Goal: Task Accomplishment & Management: Manage account settings

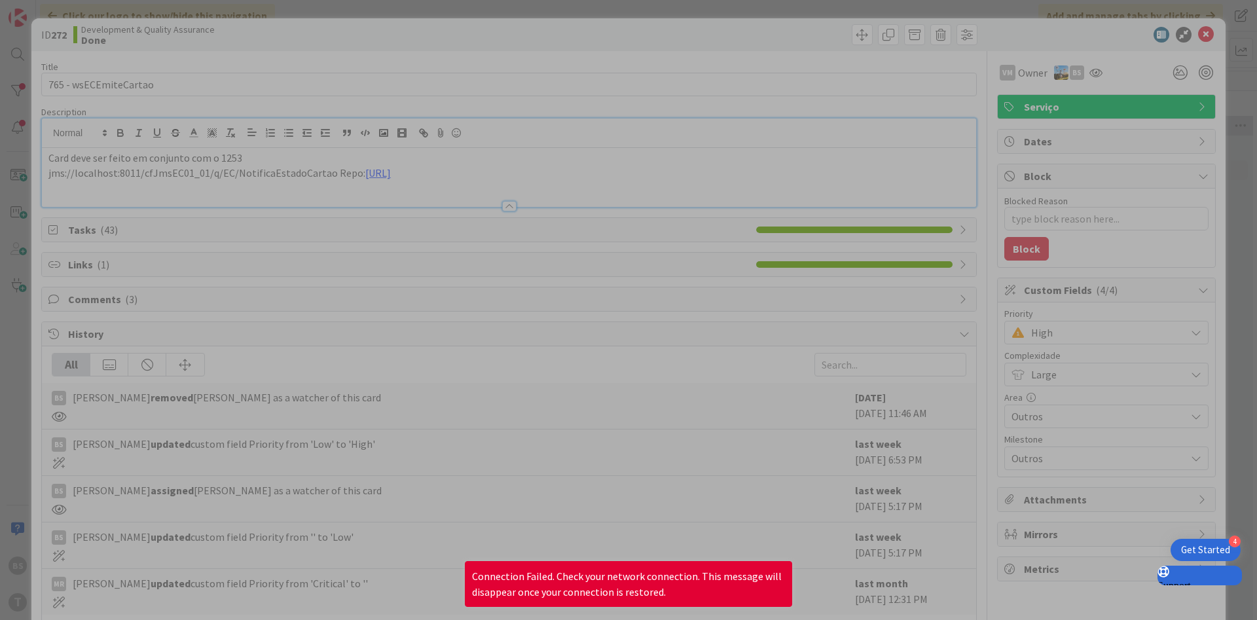
scroll to position [157, 247]
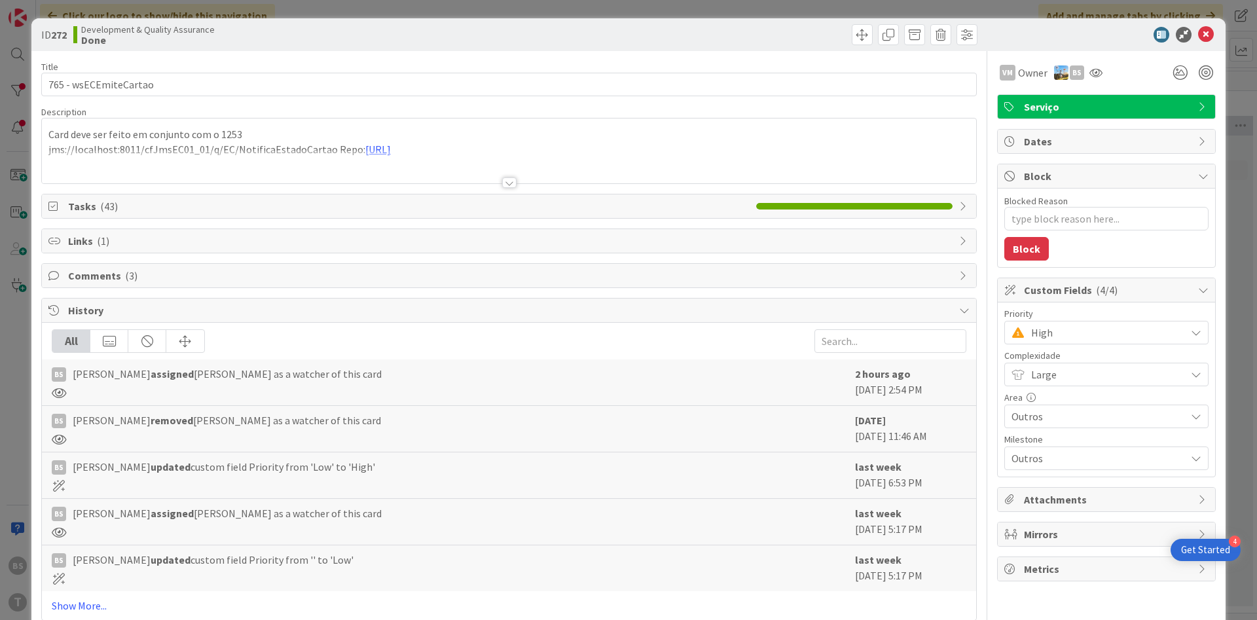
type textarea "x"
click at [1066, 326] on span "High" at bounding box center [1105, 332] width 148 height 18
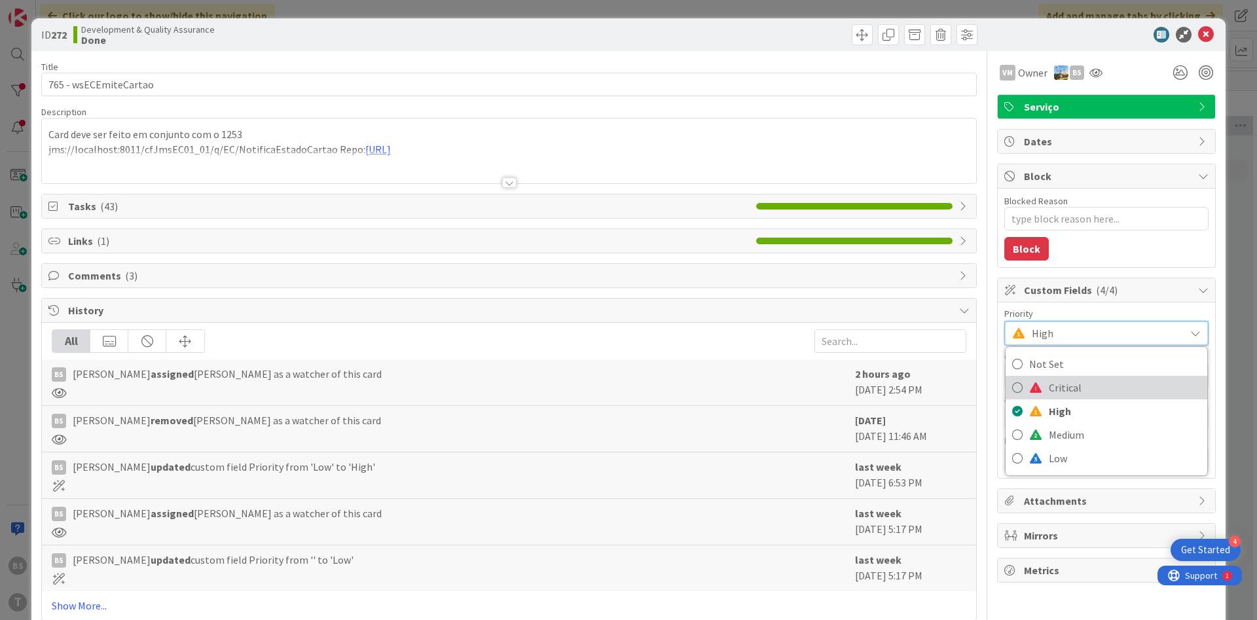
click at [1058, 389] on span "Critical" at bounding box center [1125, 388] width 152 height 20
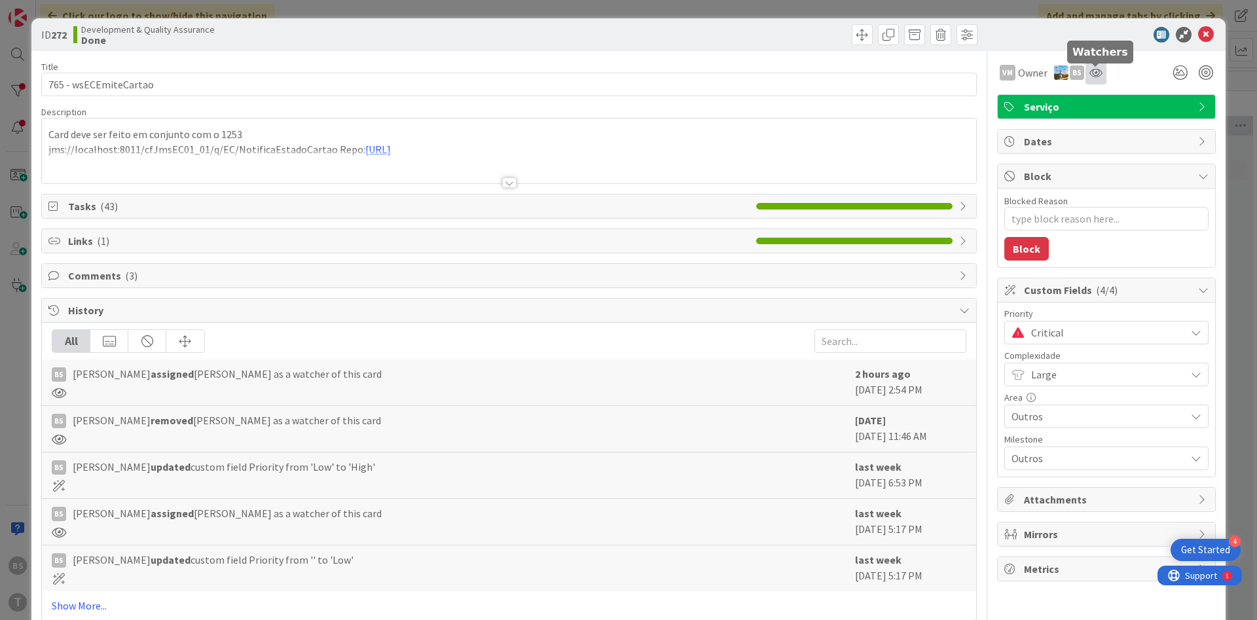
click at [1092, 75] on icon at bounding box center [1096, 72] width 13 height 10
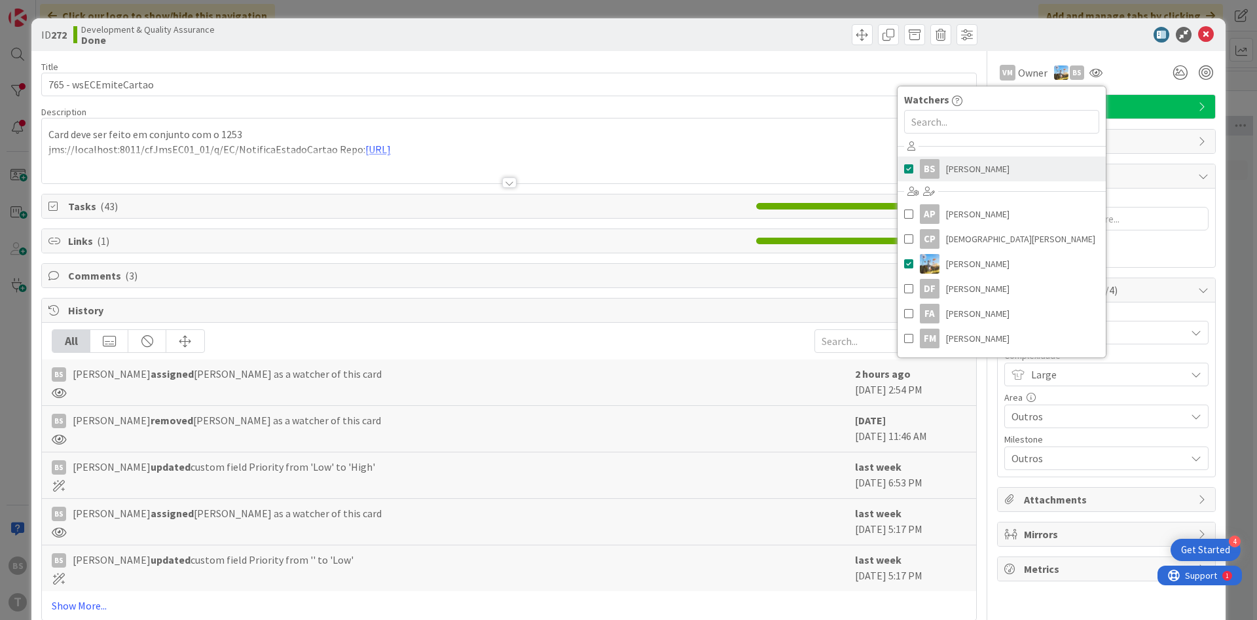
click at [979, 180] on link "BS Bruno Souza" at bounding box center [1002, 169] width 208 height 25
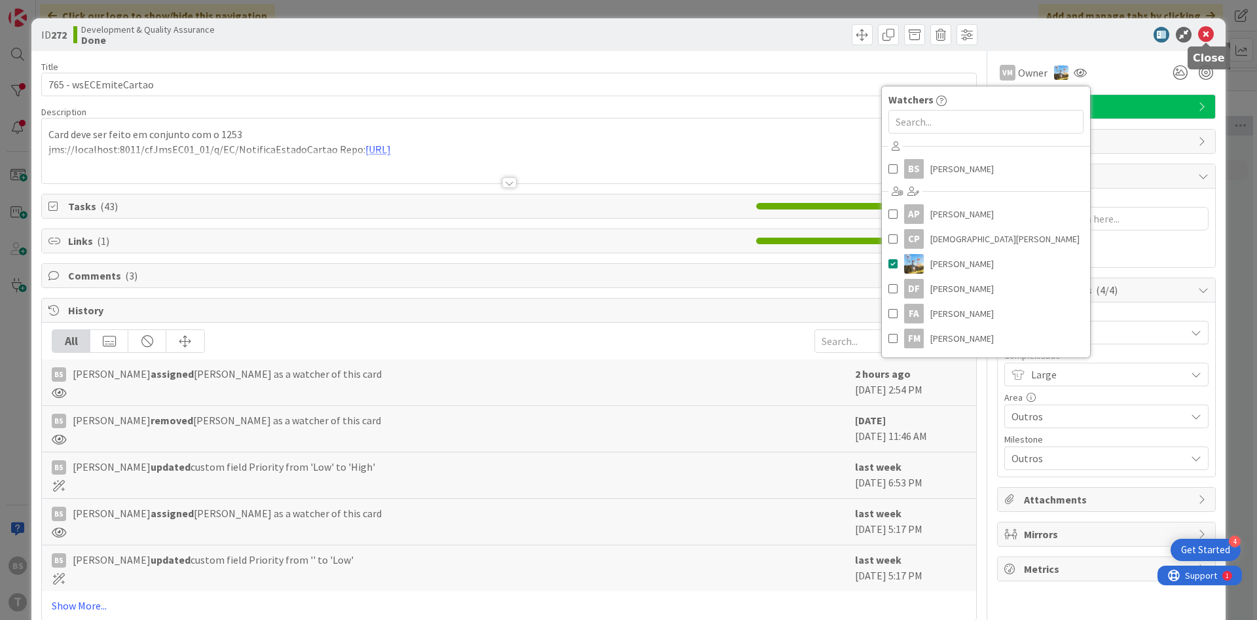
click at [1209, 33] on icon at bounding box center [1206, 35] width 16 height 16
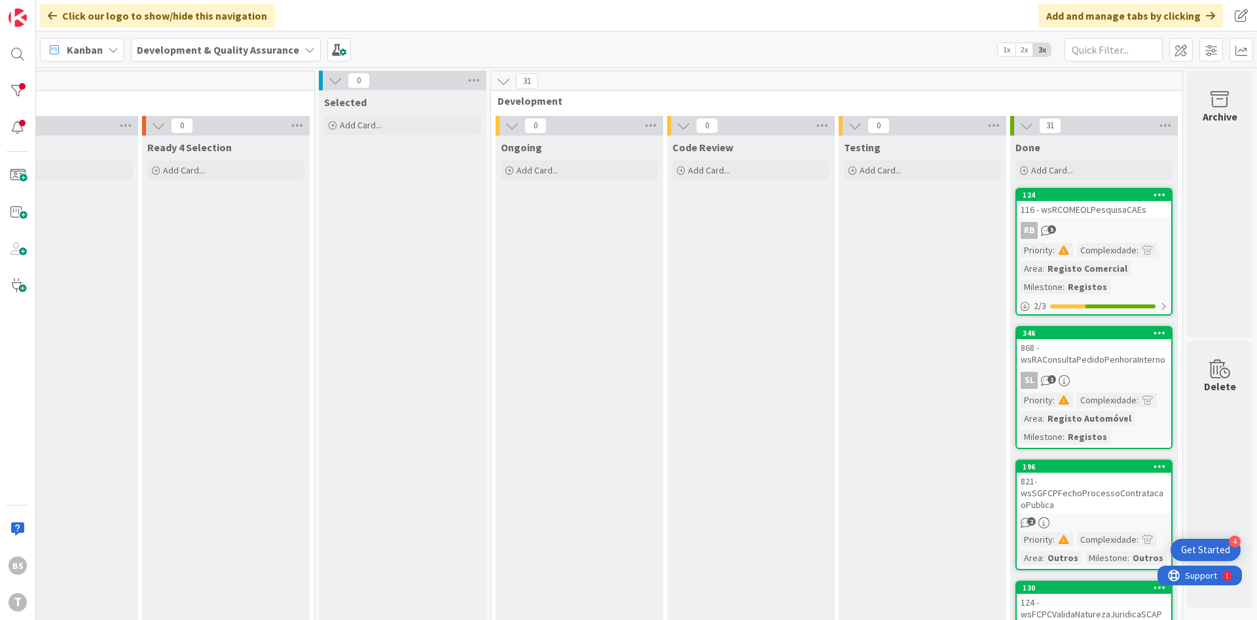
scroll to position [314, 247]
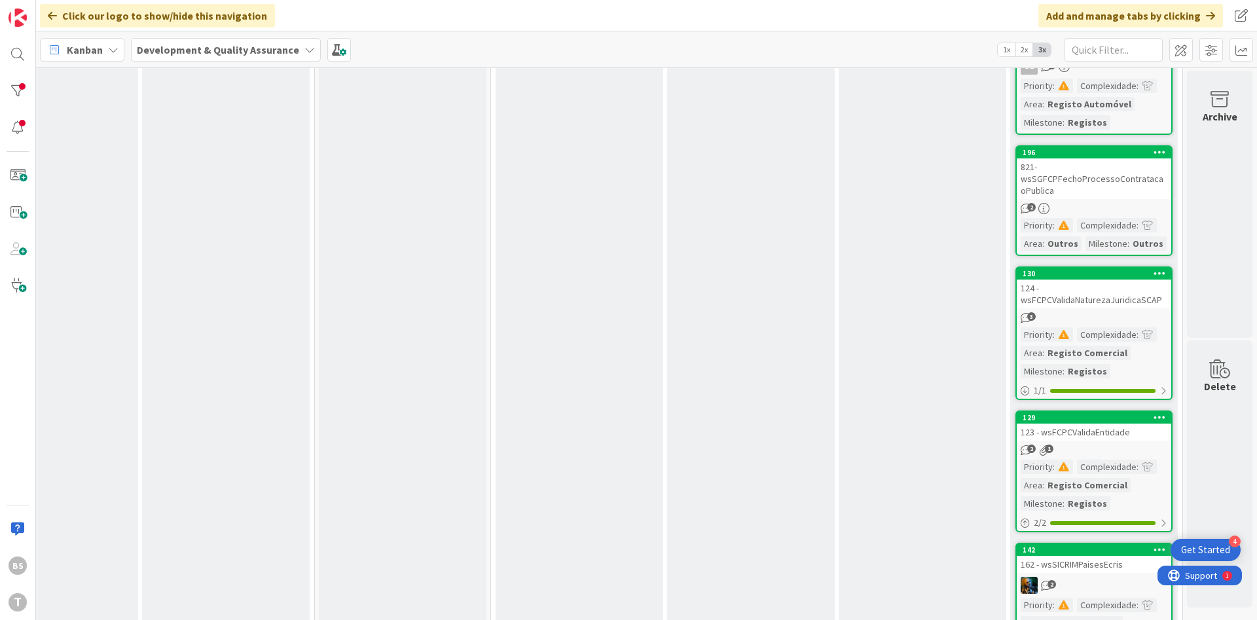
click at [1133, 179] on div "821- wsSGFCPFechoProcessoContratacaoPublica" at bounding box center [1094, 178] width 155 height 41
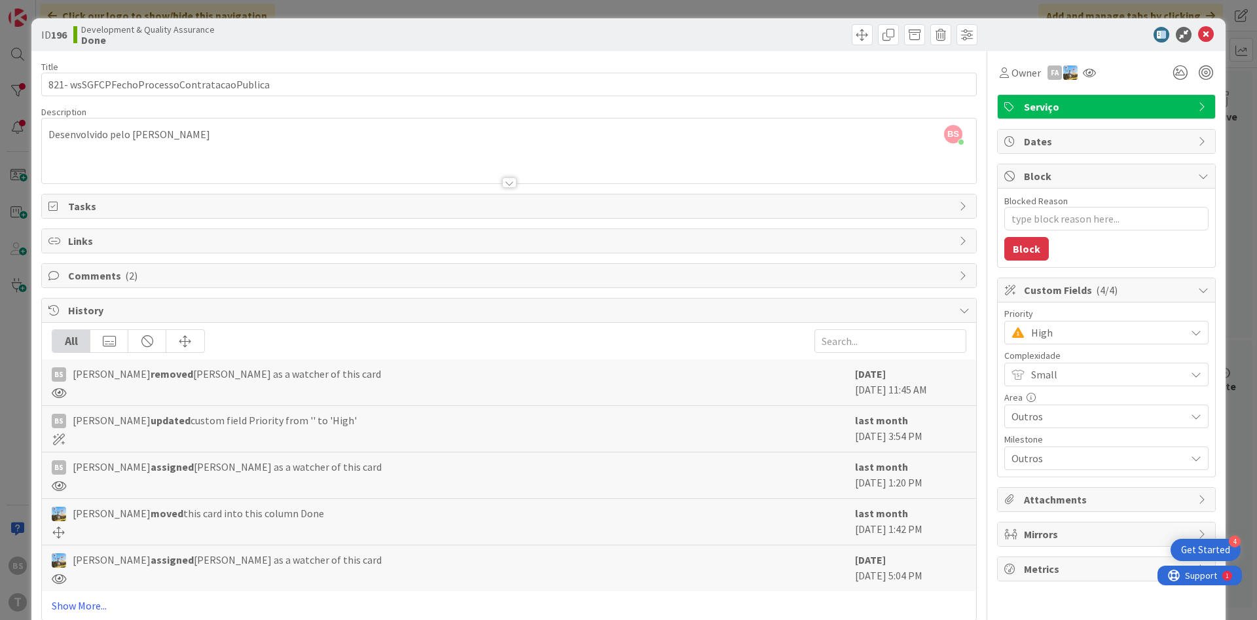
scroll to position [29, 0]
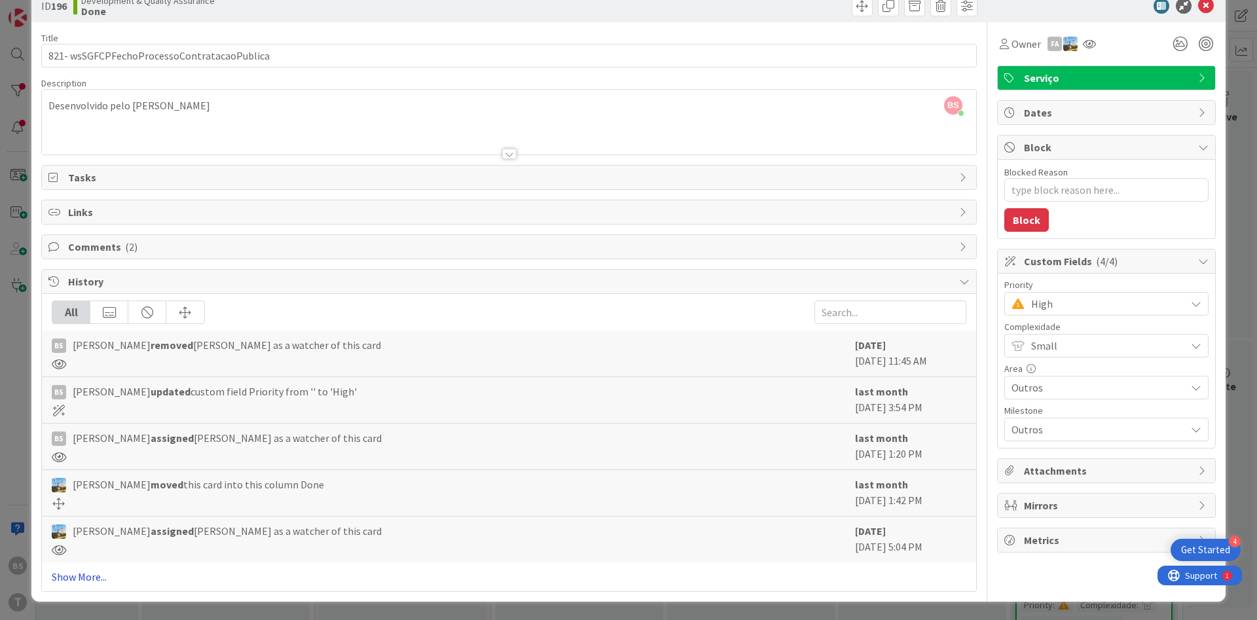
click at [101, 572] on link "Show More..." at bounding box center [509, 577] width 915 height 16
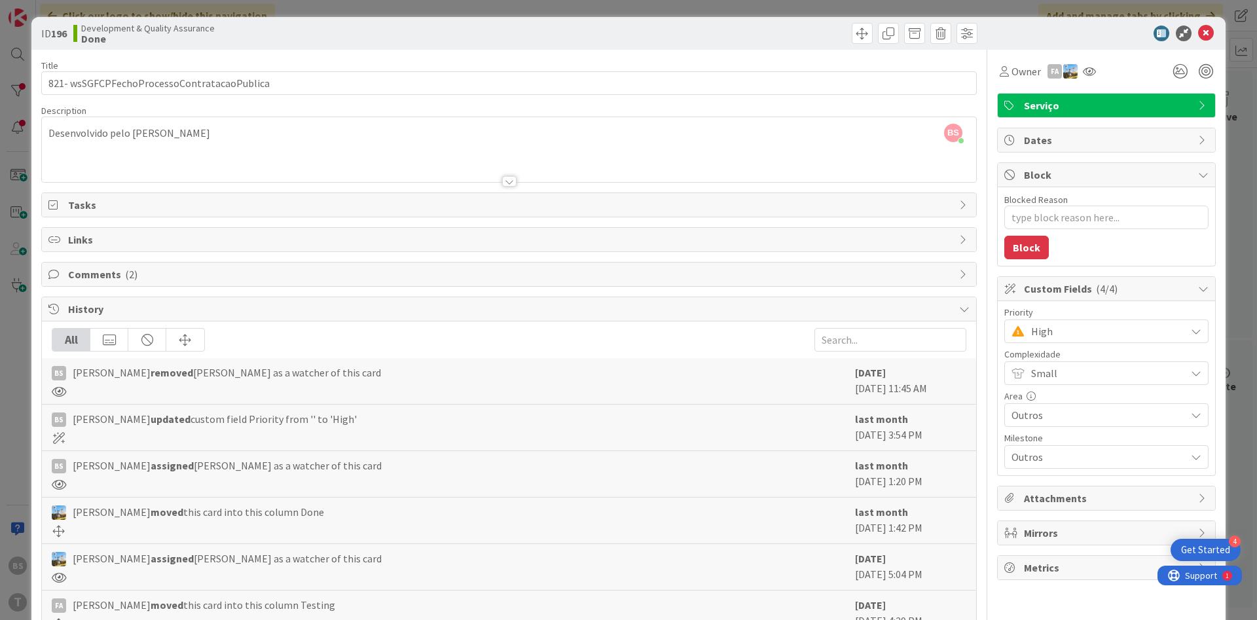
scroll to position [0, 0]
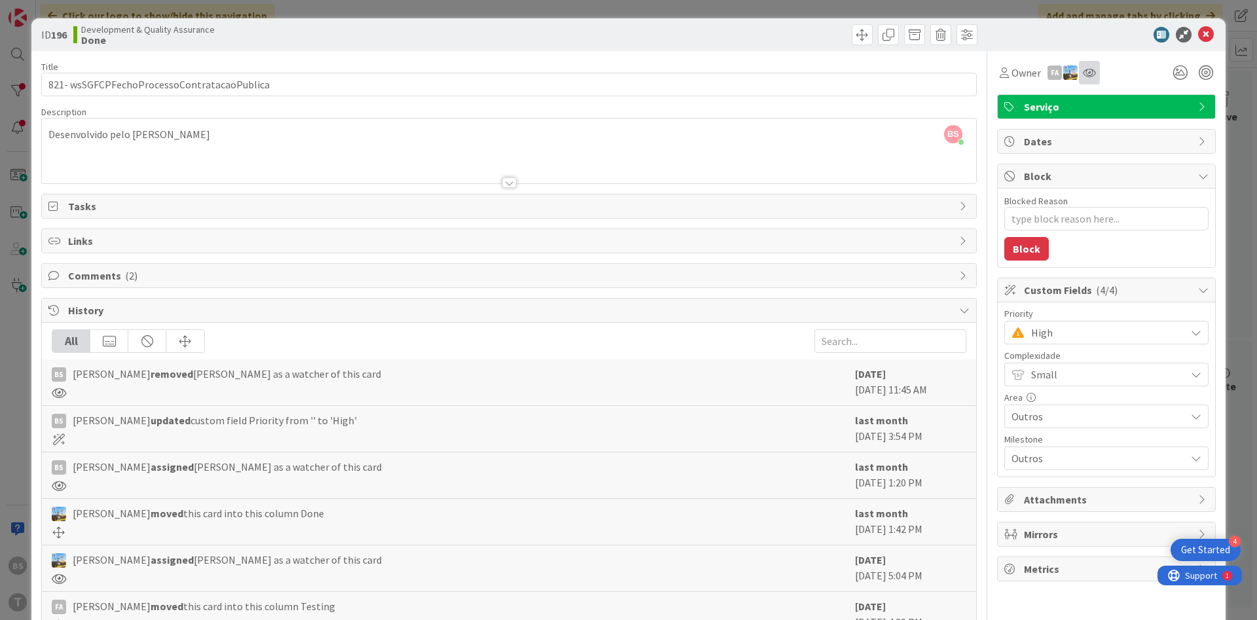
click at [1095, 78] on div at bounding box center [1089, 73] width 21 height 24
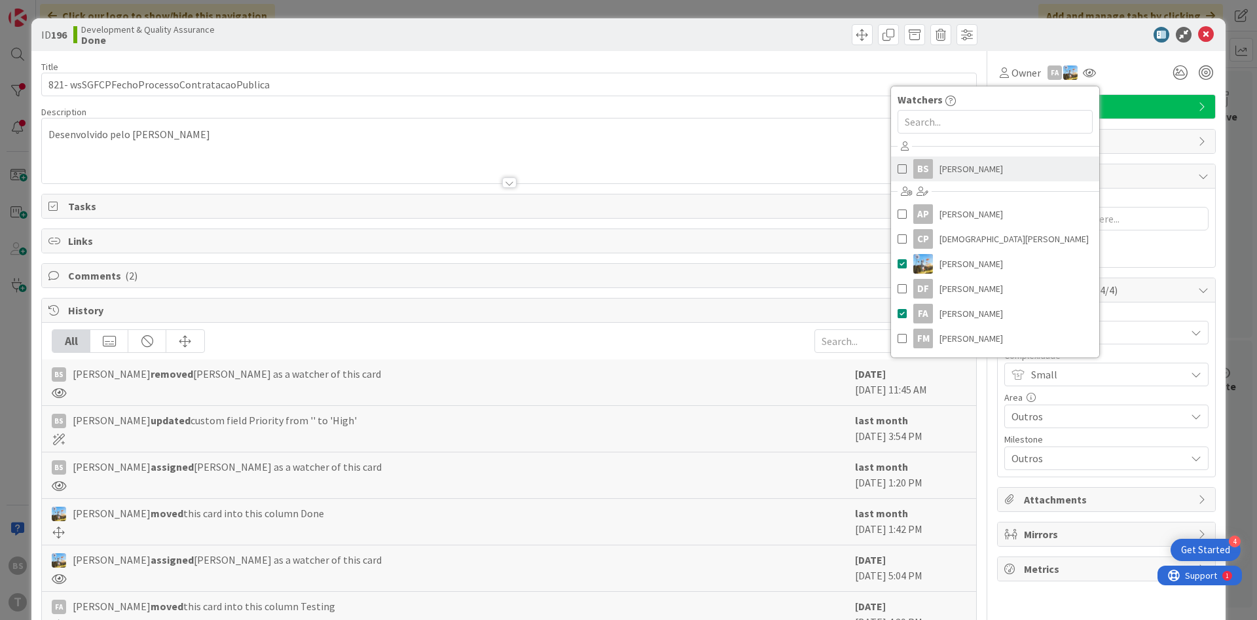
click at [999, 164] on link "BS Bruno Souza" at bounding box center [995, 169] width 208 height 25
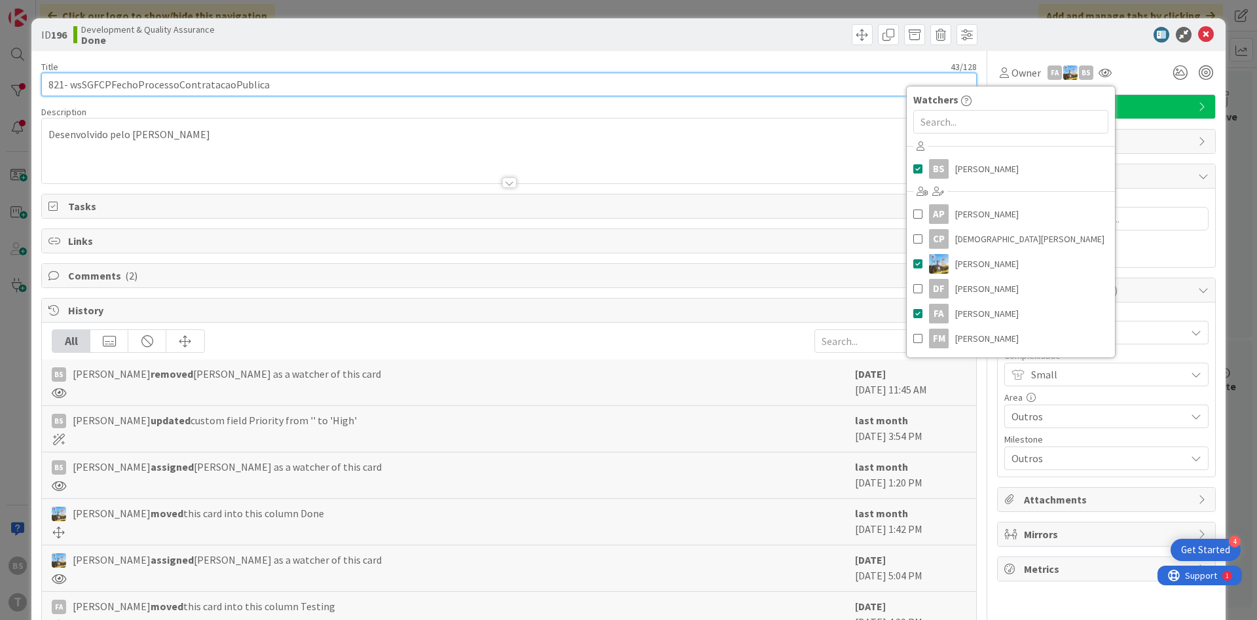
click at [471, 88] on input "821- wsSGFCPFechoProcessoContratacaoPublica" at bounding box center [509, 85] width 936 height 24
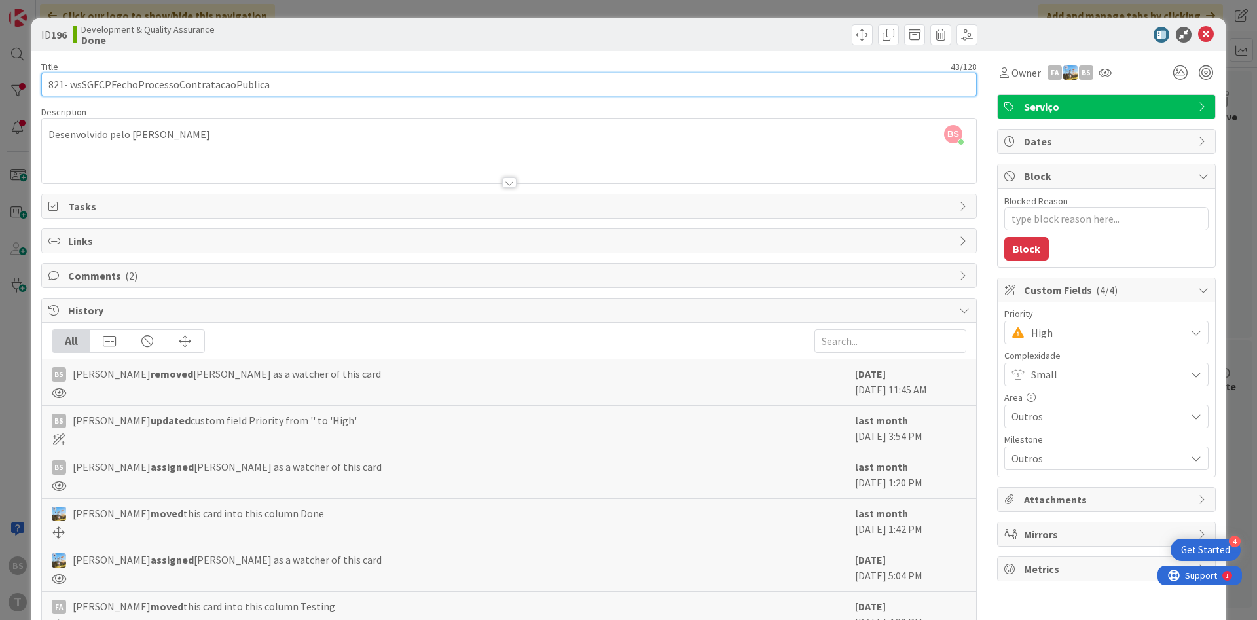
click at [471, 88] on input "821- wsSGFCPFechoProcessoContratacaoPublica" at bounding box center [509, 85] width 936 height 24
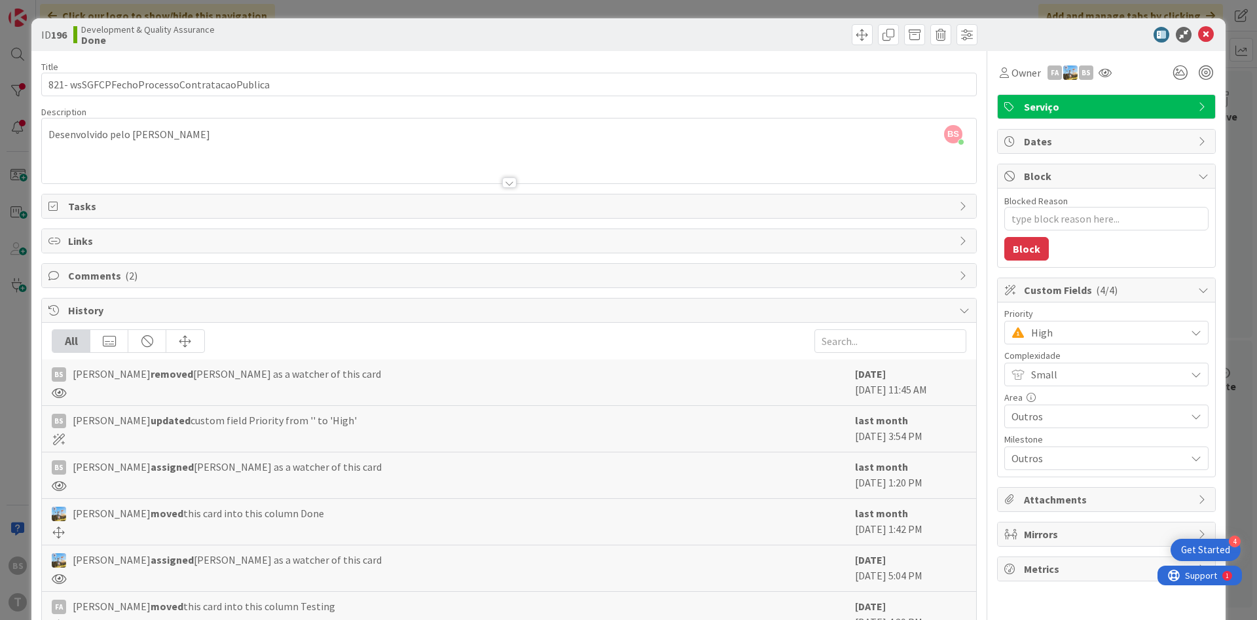
click at [361, 502] on div "Diego Gomes moved this card into this column Done last month August 06 2025 1:4…" at bounding box center [509, 522] width 934 height 46
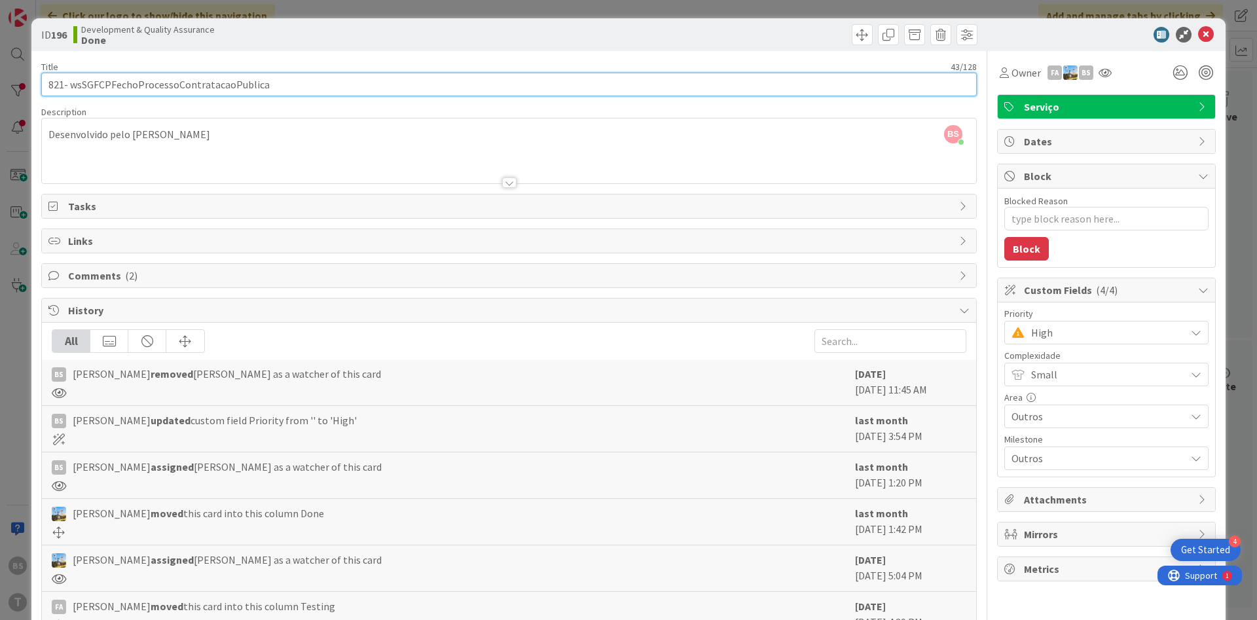
click at [232, 89] on input "821- wsSGFCPFechoProcessoContratacaoPublica" at bounding box center [509, 85] width 936 height 24
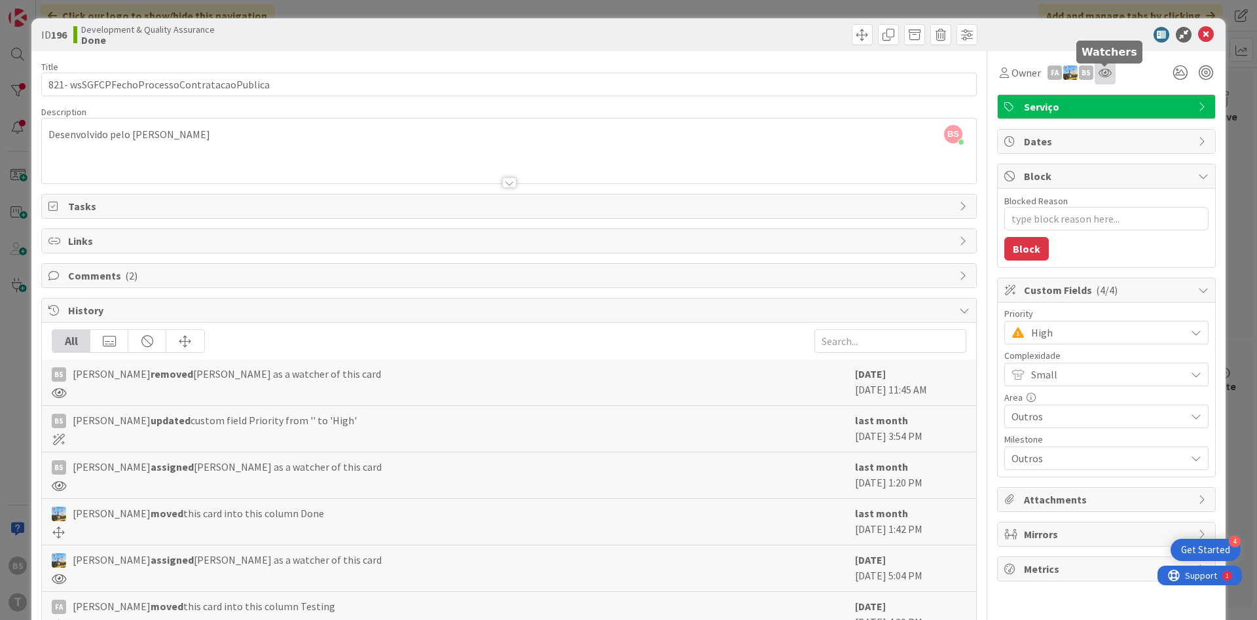
click at [1105, 75] on icon at bounding box center [1105, 72] width 13 height 10
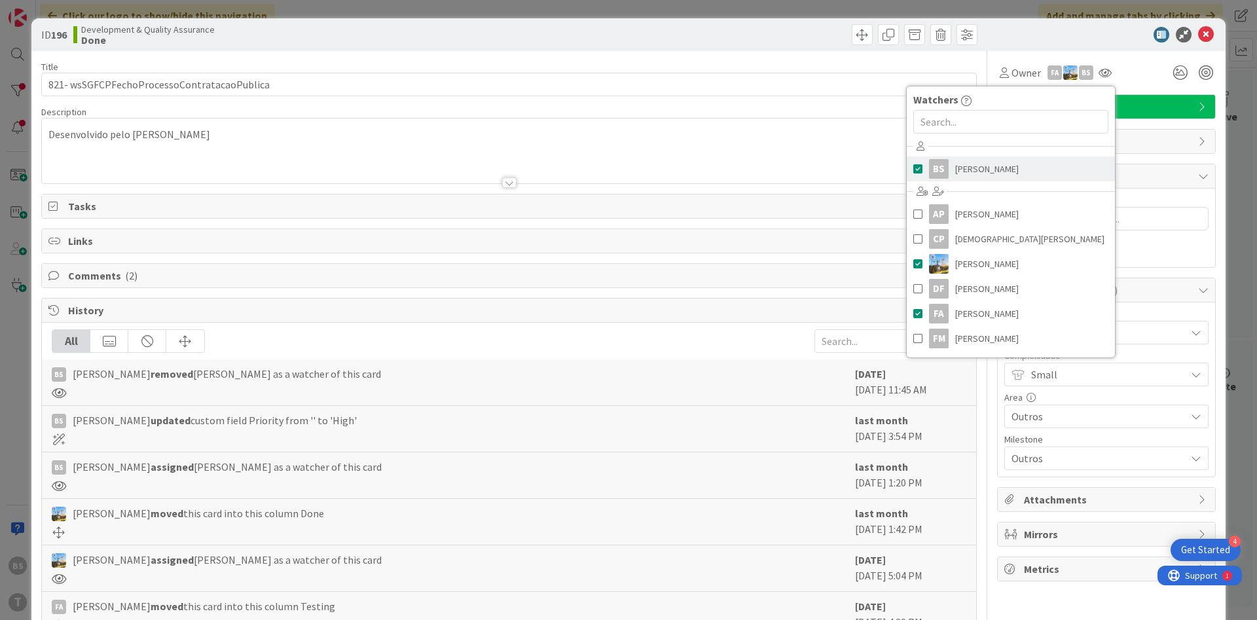
click at [1006, 157] on link "BS Bruno Souza" at bounding box center [1011, 169] width 208 height 25
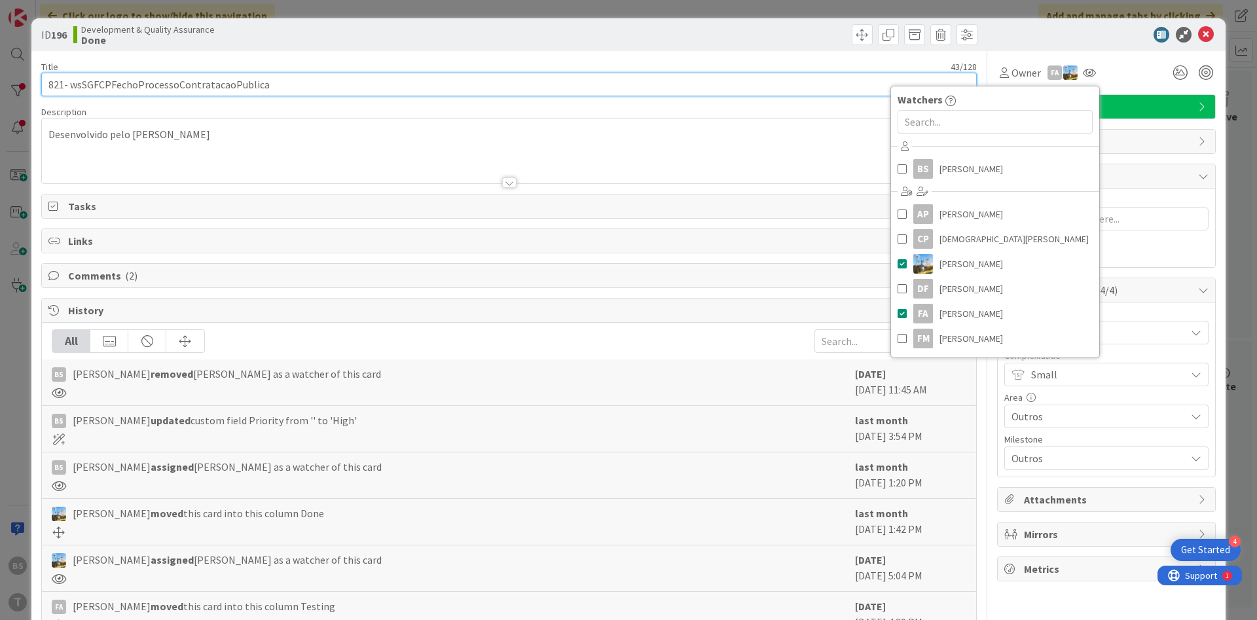
click at [722, 81] on input "821- wsSGFCPFechoProcessoContratacaoPublica" at bounding box center [509, 85] width 936 height 24
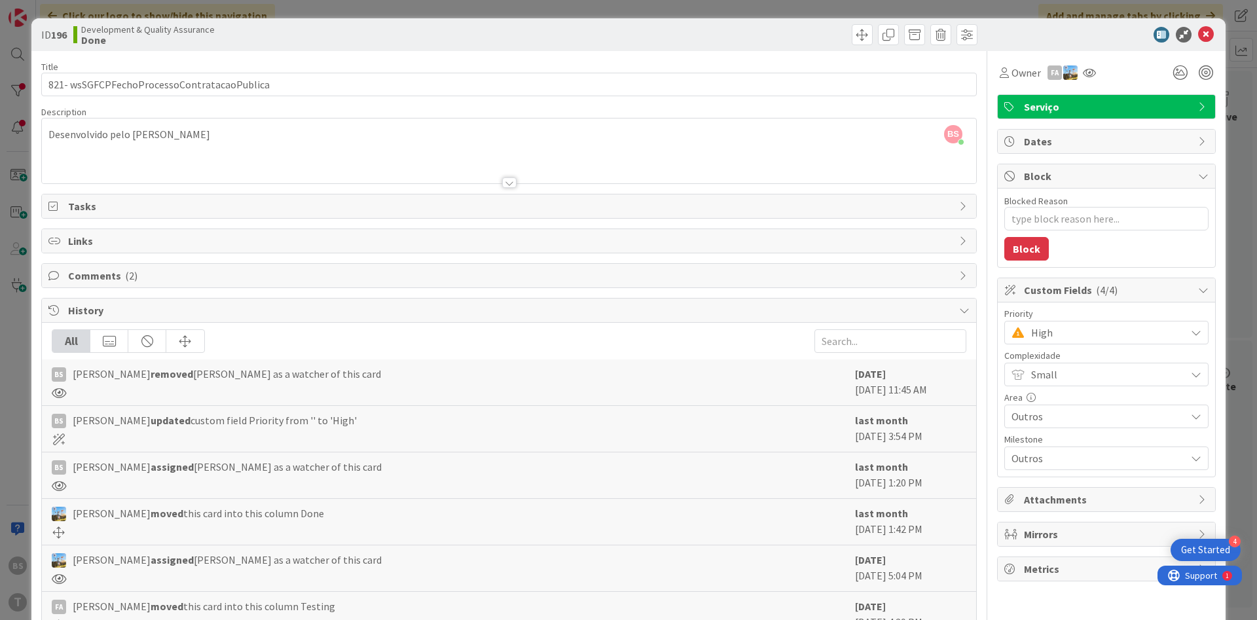
click at [1059, 332] on span "High" at bounding box center [1105, 332] width 148 height 18
click at [1058, 387] on span "Critical" at bounding box center [1125, 388] width 152 height 20
click at [1208, 37] on icon at bounding box center [1206, 35] width 16 height 16
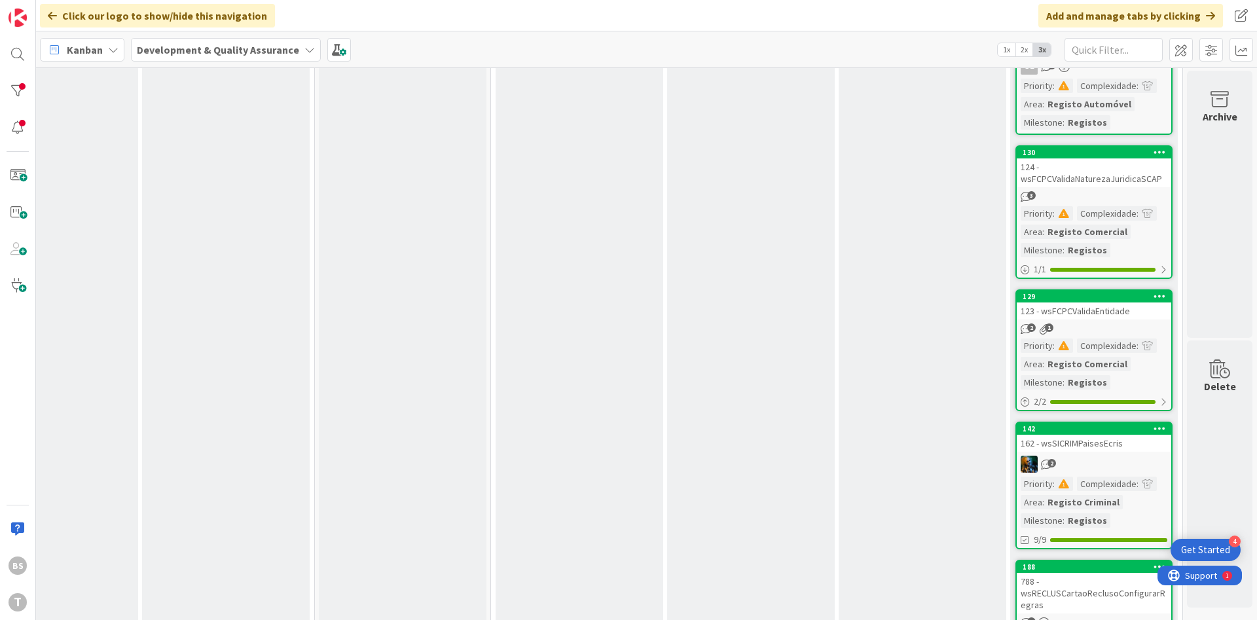
scroll to position [0, 247]
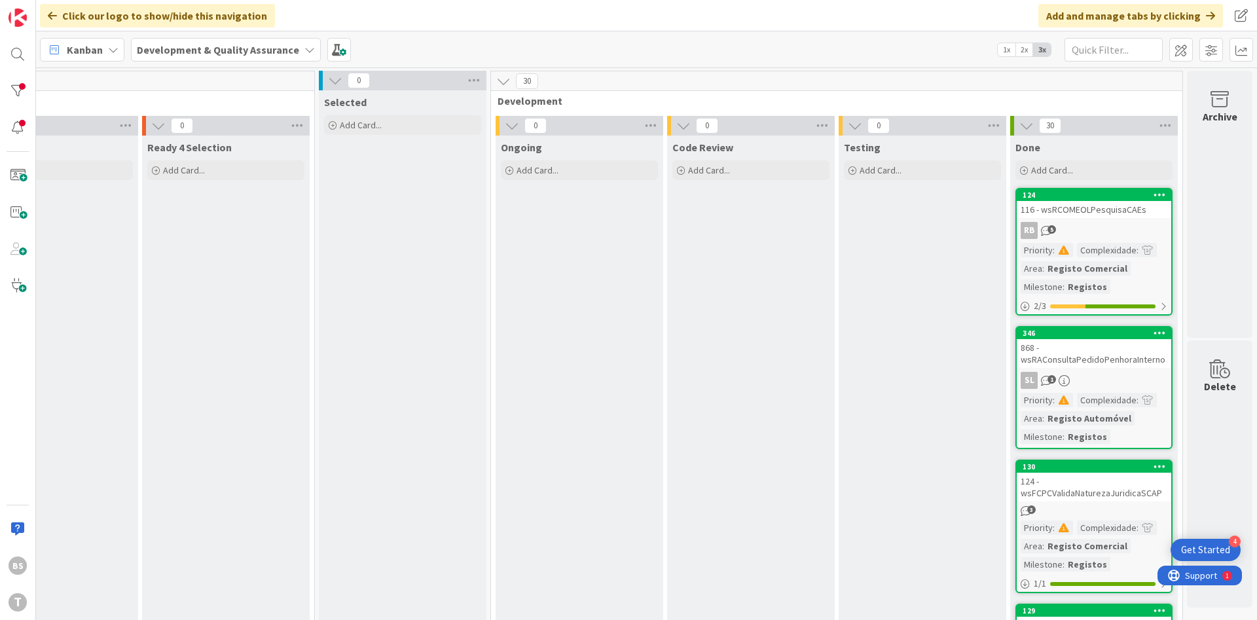
click at [32, 90] on div "BS T" at bounding box center [18, 310] width 36 height 620
drag, startPoint x: 32, startPoint y: 90, endPoint x: 22, endPoint y: 91, distance: 9.8
click at [31, 90] on div "BS T" at bounding box center [18, 310] width 36 height 620
click at [22, 91] on div at bounding box center [18, 91] width 26 height 26
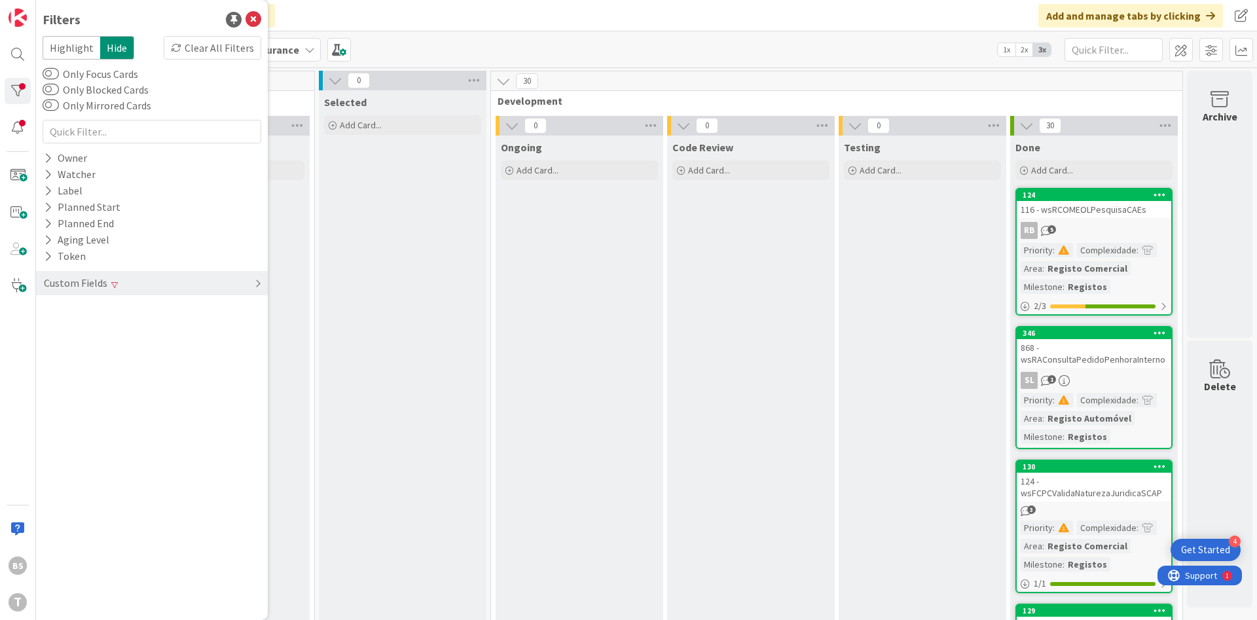
click at [105, 289] on div "Custom Fields" at bounding box center [76, 283] width 66 height 16
click at [143, 328] on div "Complexidade" at bounding box center [152, 326] width 232 height 16
click at [139, 316] on div "Priority Clear" at bounding box center [152, 310] width 232 height 16
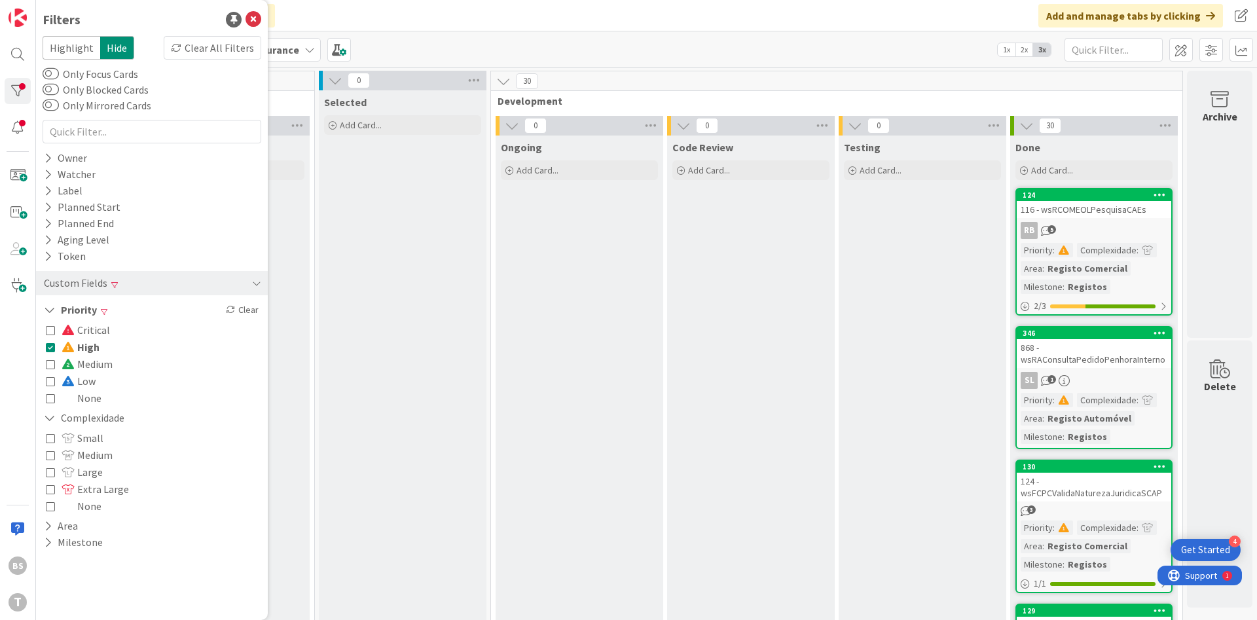
click at [76, 334] on span at bounding box center [70, 330] width 16 height 10
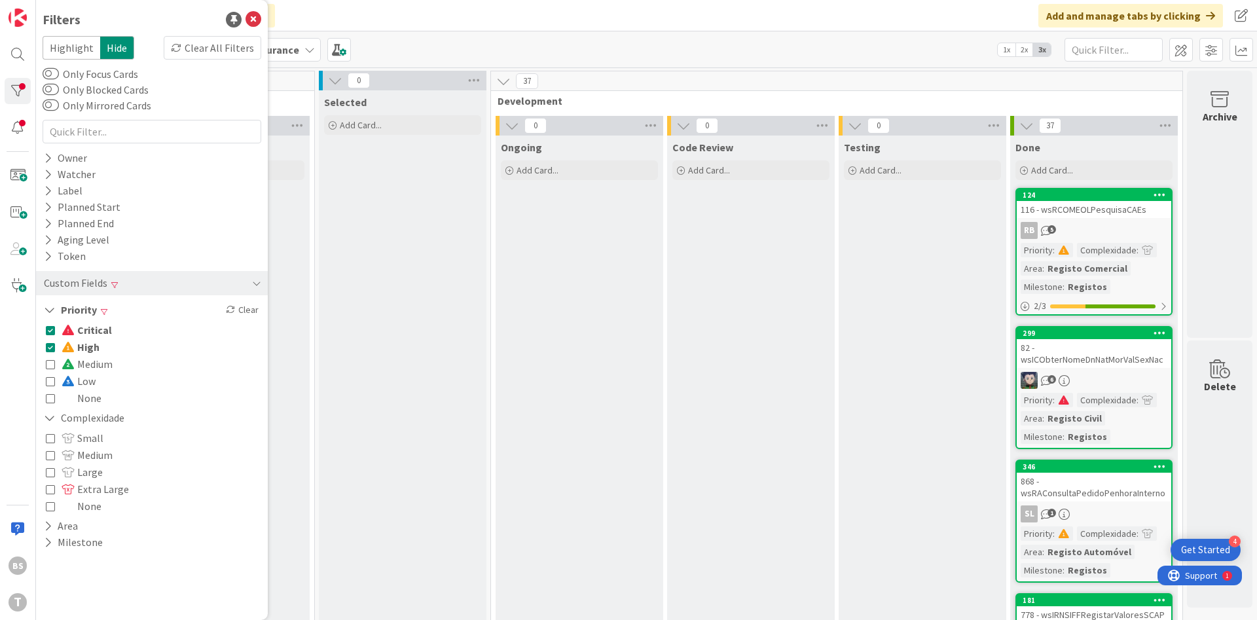
click at [45, 344] on div "Critical High Medium Low None" at bounding box center [152, 364] width 219 height 92
click at [49, 350] on icon at bounding box center [50, 346] width 9 height 9
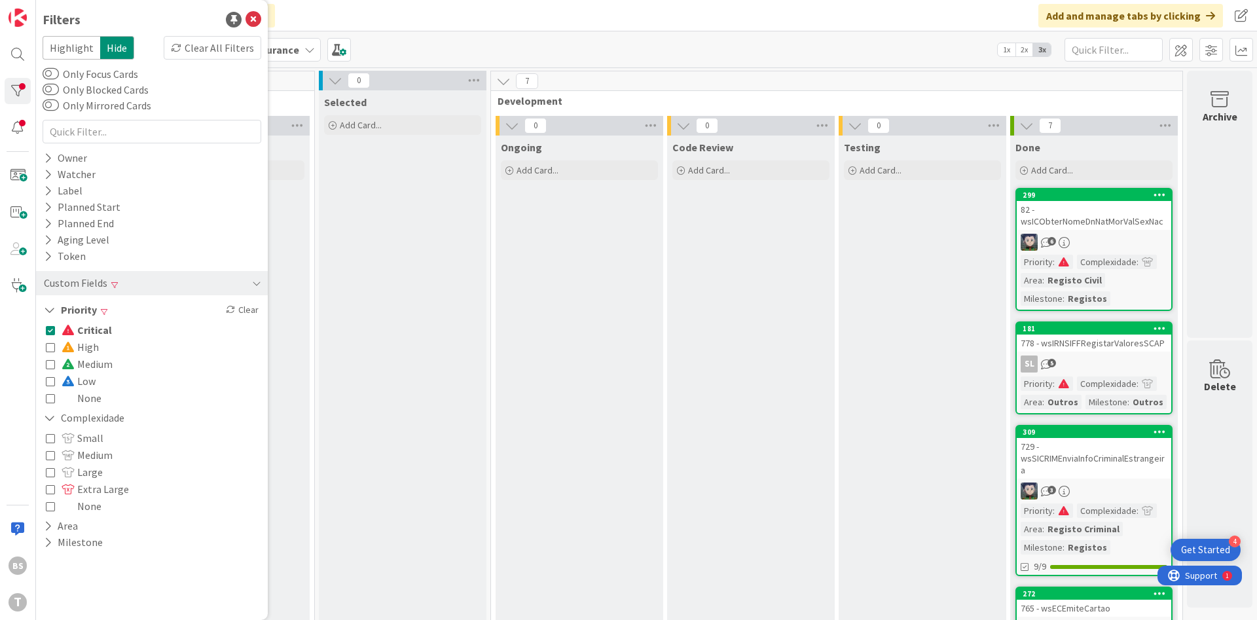
click at [601, 412] on div "Ongoing Add Card..." at bounding box center [580, 605] width 168 height 938
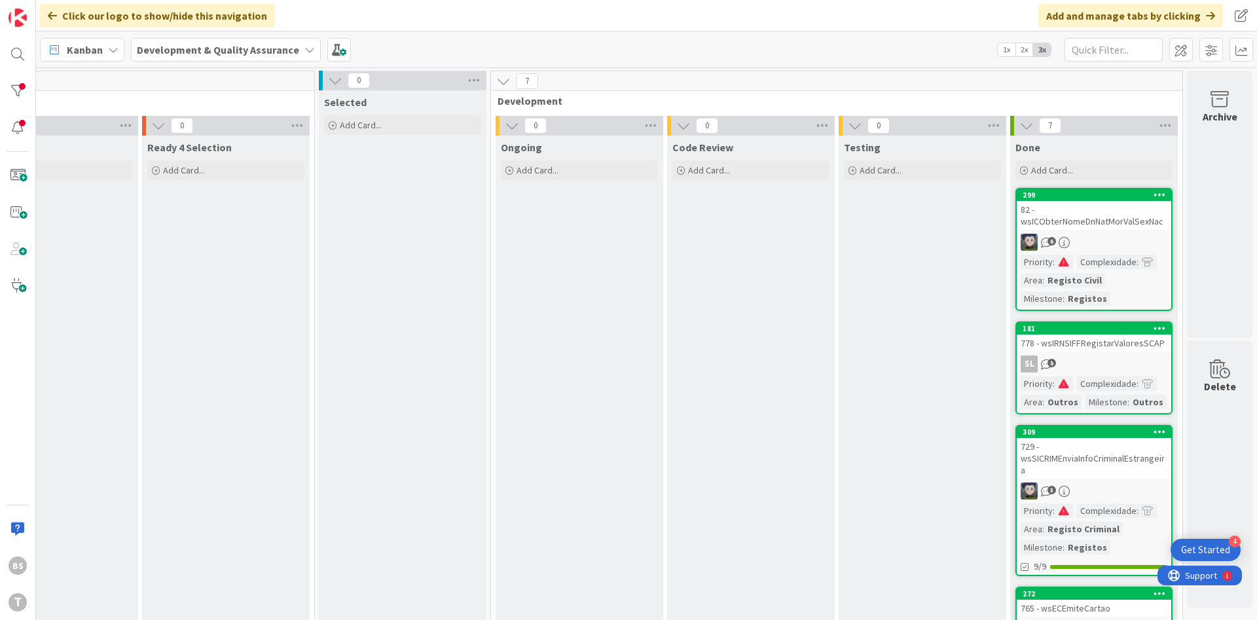
click at [1107, 219] on div "82 - wsICObterNomeDnNatMorValSexNac" at bounding box center [1094, 215] width 155 height 29
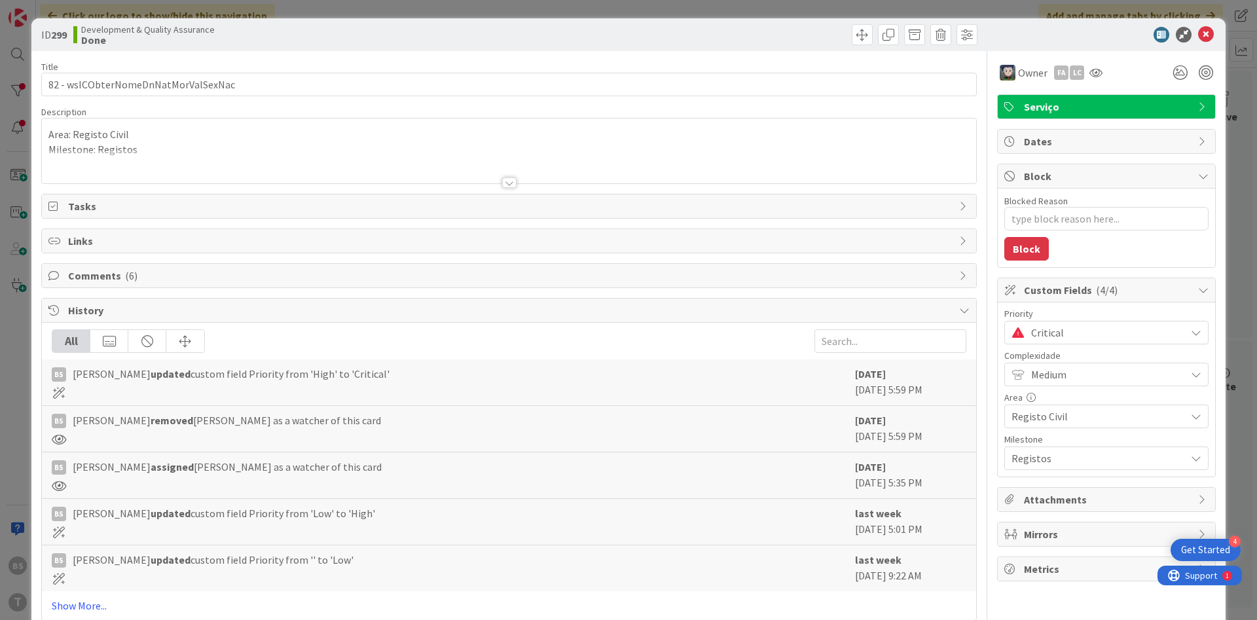
click at [1207, 37] on icon at bounding box center [1206, 35] width 16 height 16
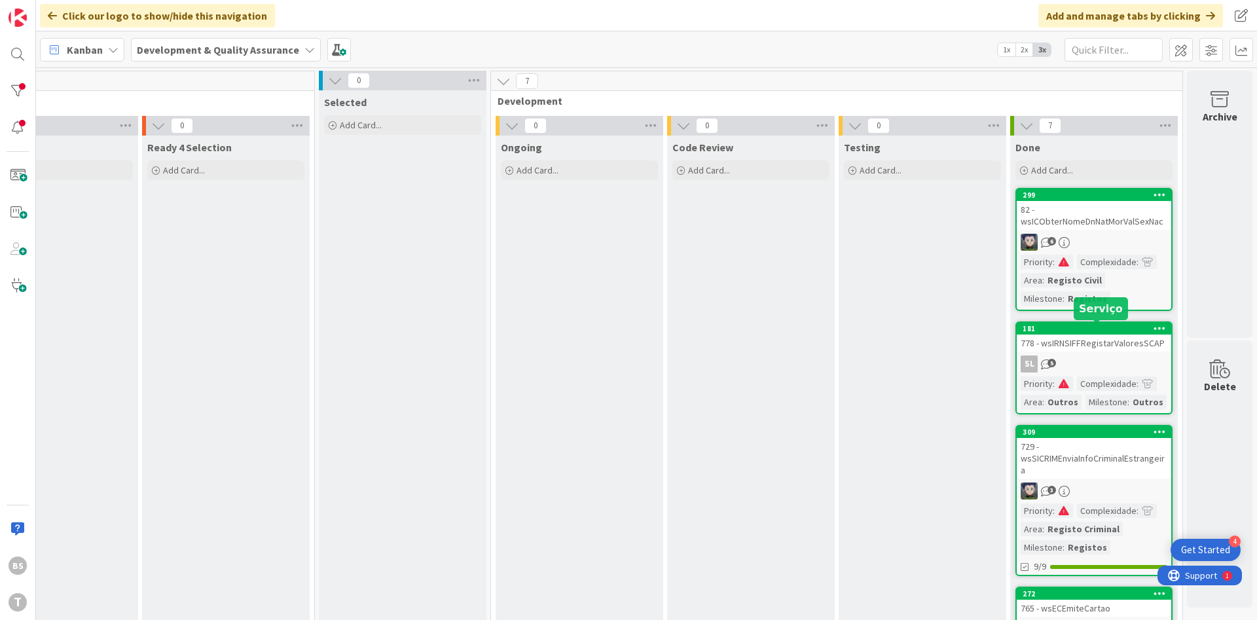
click at [1098, 344] on div "778 - wsIRNSIFFRegistarValoresSCAP" at bounding box center [1094, 343] width 155 height 17
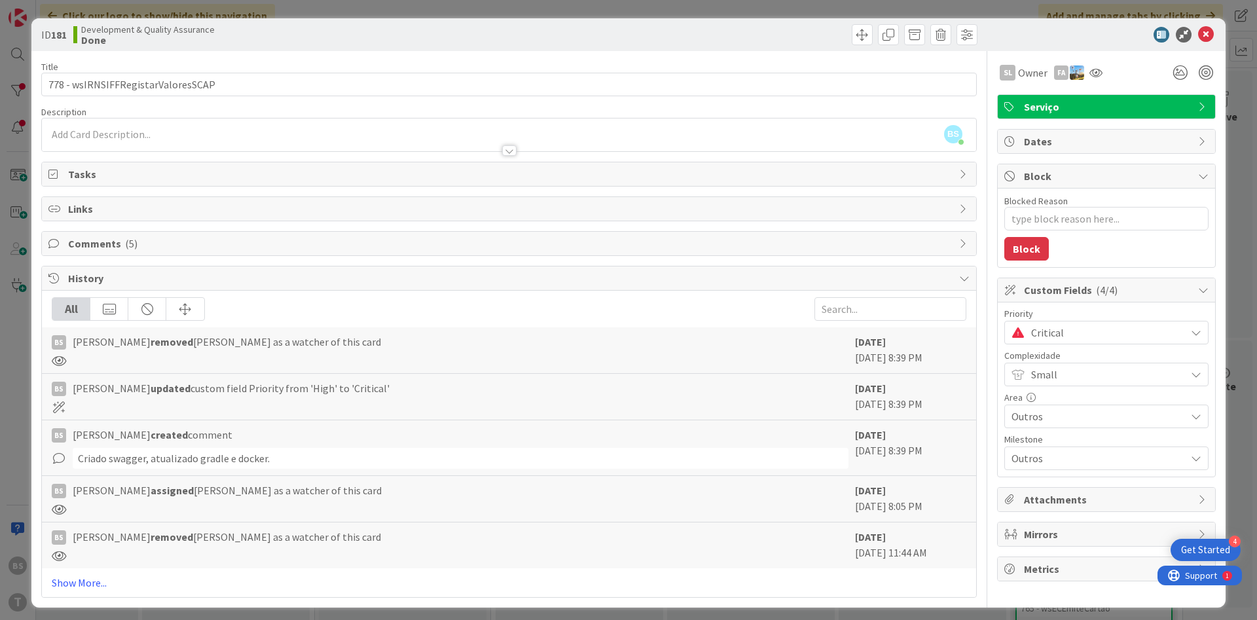
scroll to position [6, 0]
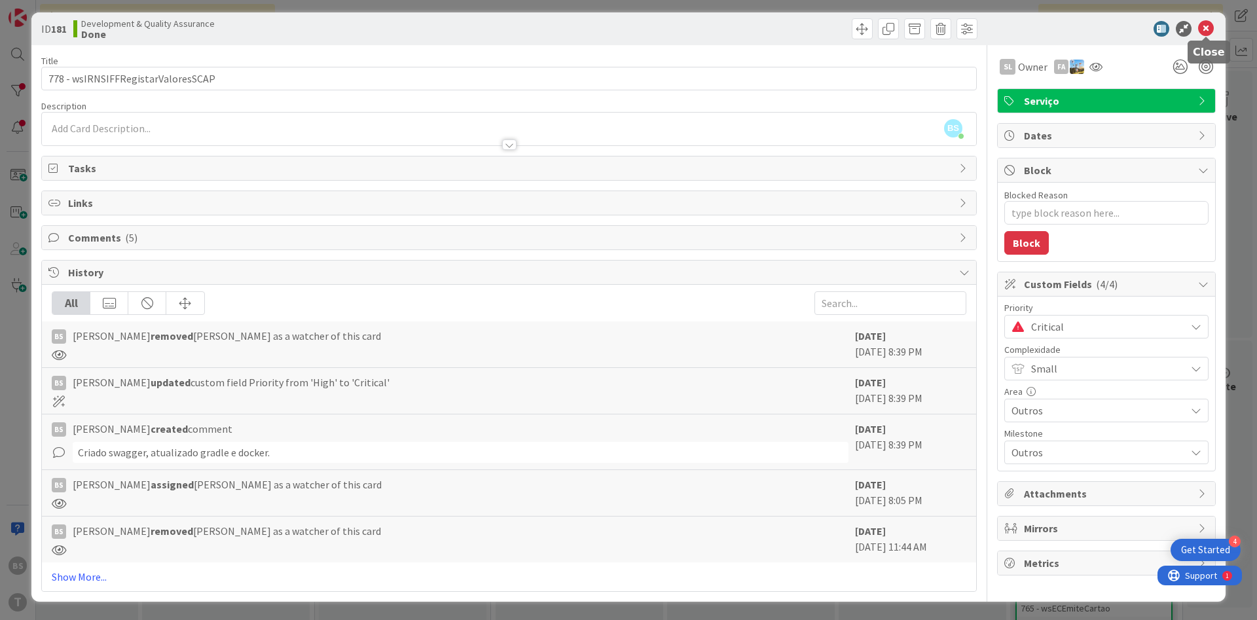
click at [1211, 33] on icon at bounding box center [1206, 29] width 16 height 16
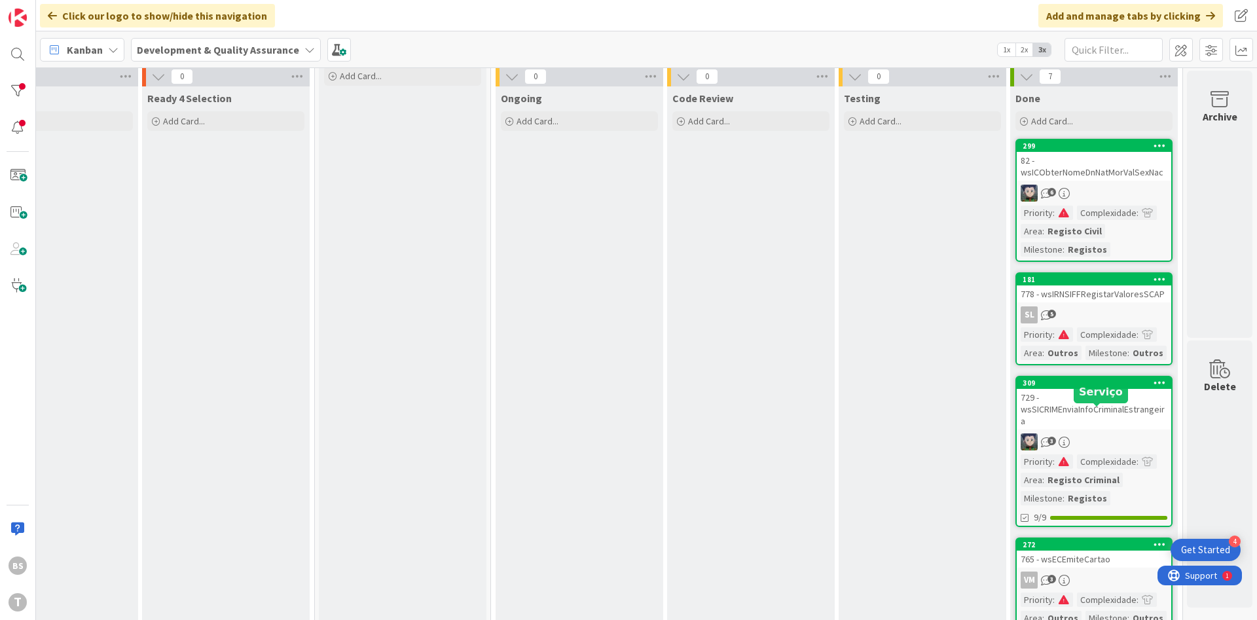
scroll to position [79, 247]
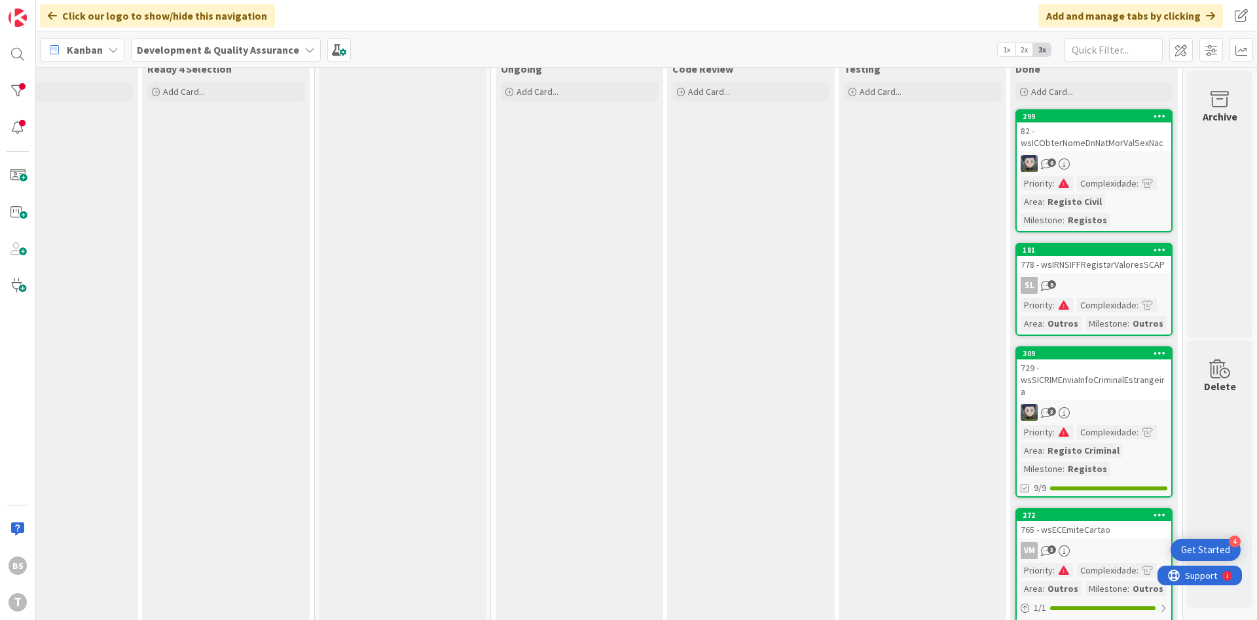
click at [1099, 384] on div "729 - wsSICRIMEnviaInfoCriminalEstrangeira" at bounding box center [1094, 379] width 155 height 41
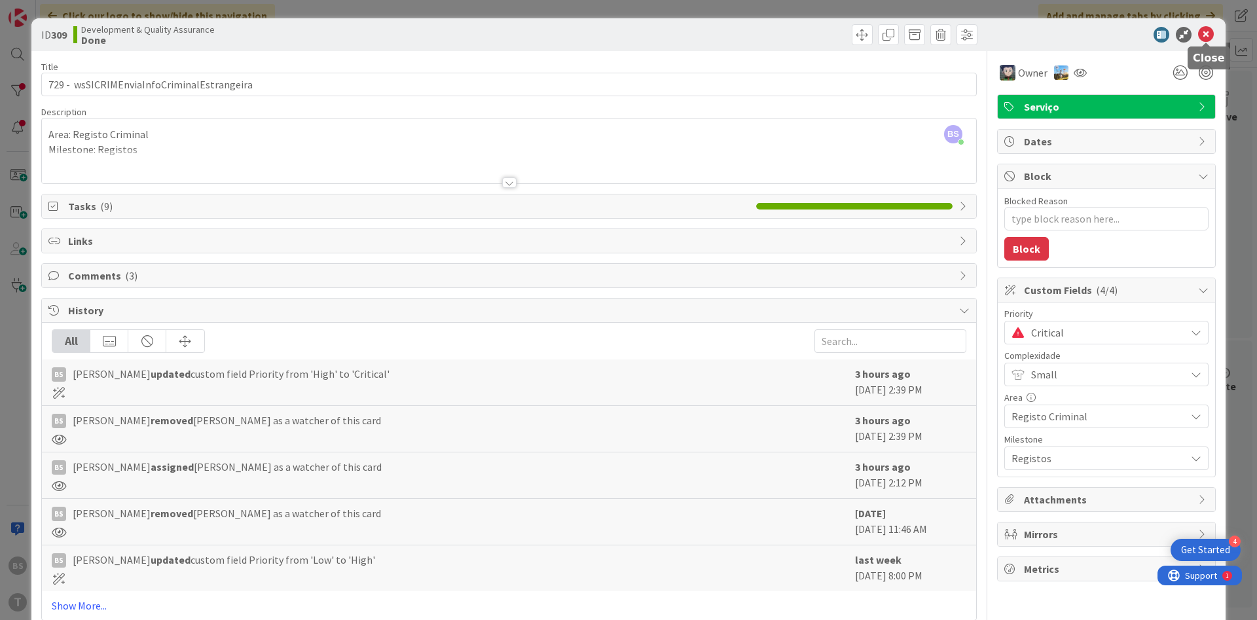
drag, startPoint x: 1207, startPoint y: 37, endPoint x: 1202, endPoint y: 43, distance: 7.9
click at [1206, 37] on icon at bounding box center [1206, 35] width 16 height 16
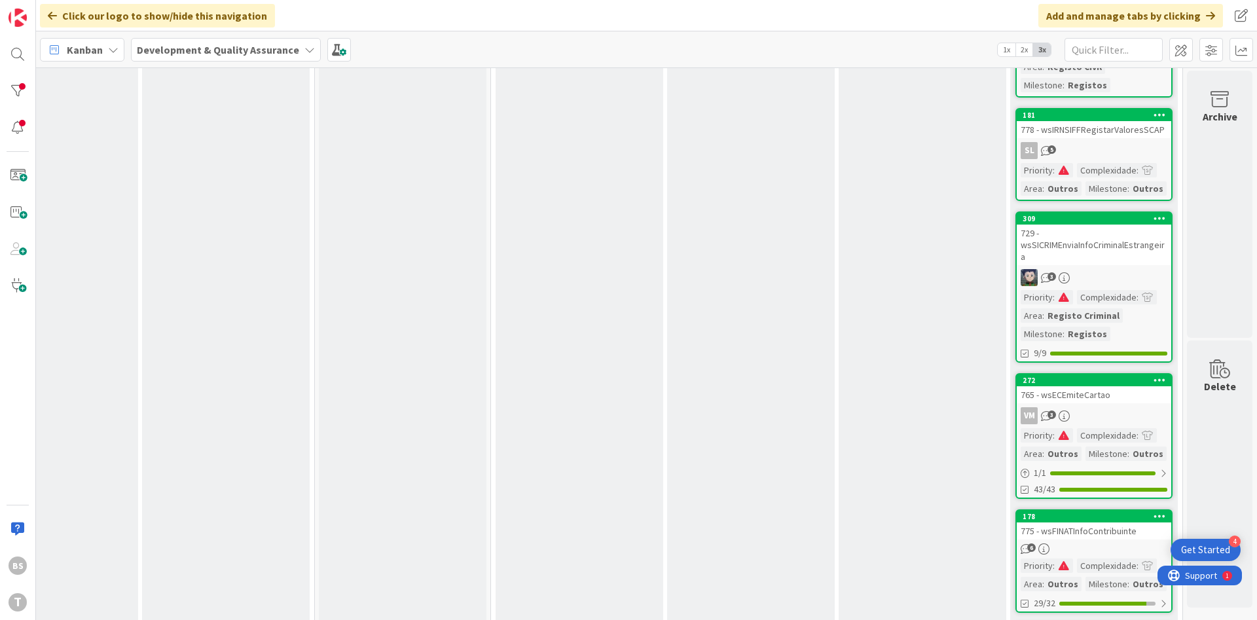
scroll to position [236, 247]
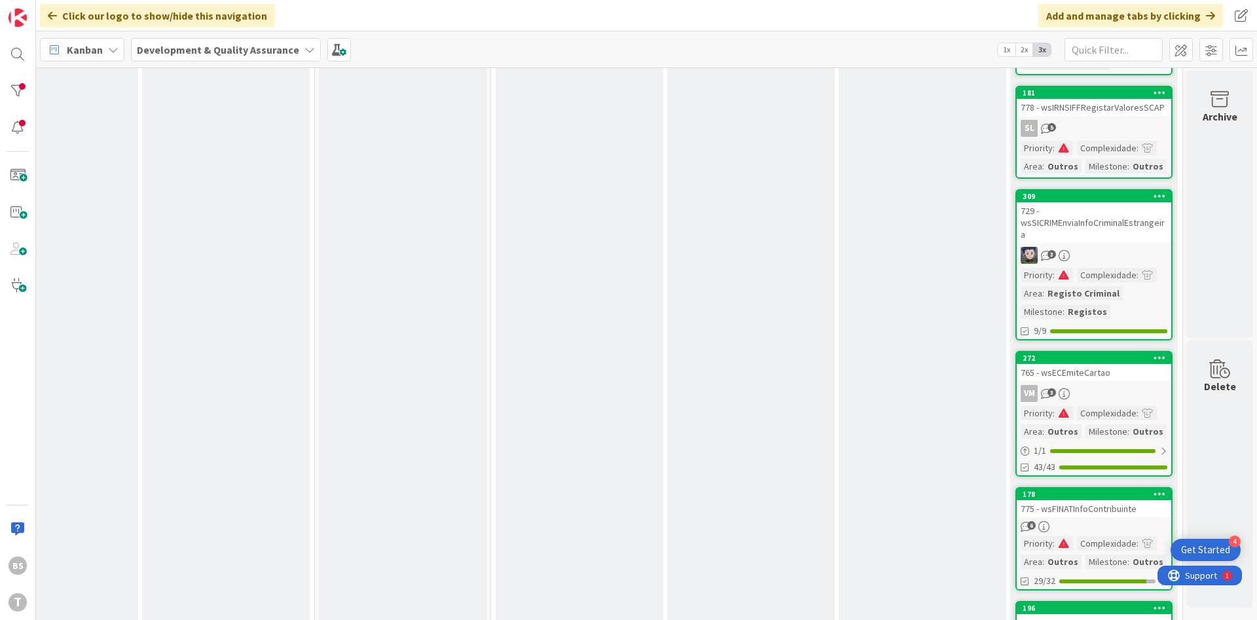
click at [1127, 403] on link "272 765 - wsECEmiteCartao VM 3 Priority : Complexidade : Area : Outros Mileston…" at bounding box center [1094, 414] width 157 height 126
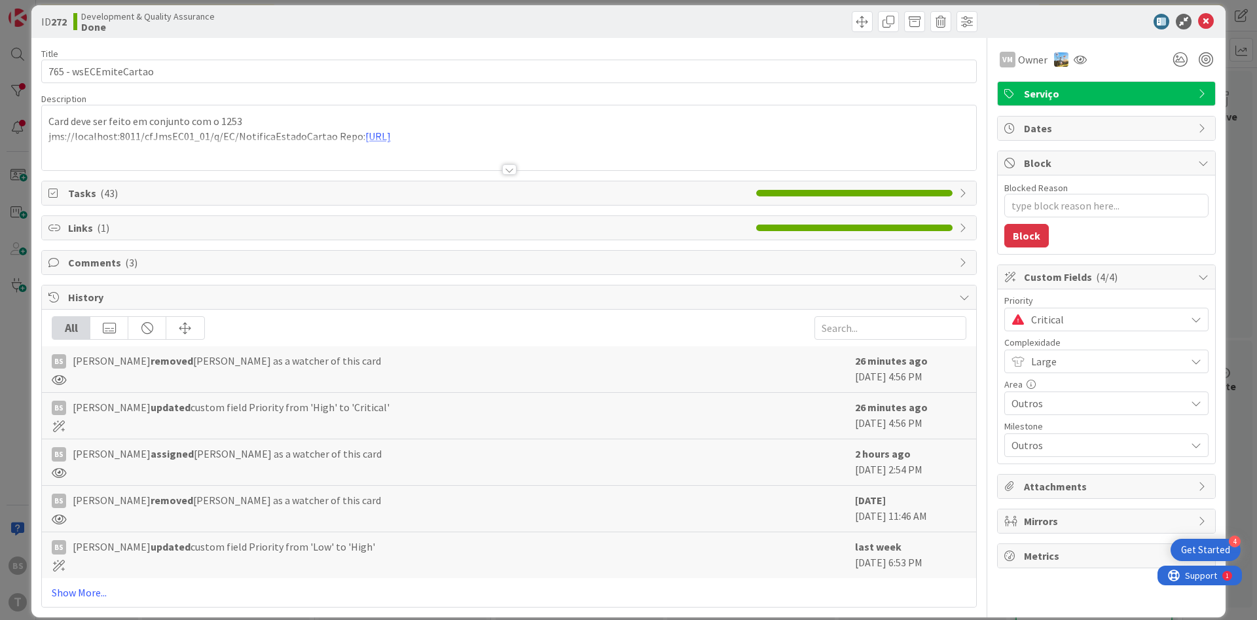
scroll to position [29, 0]
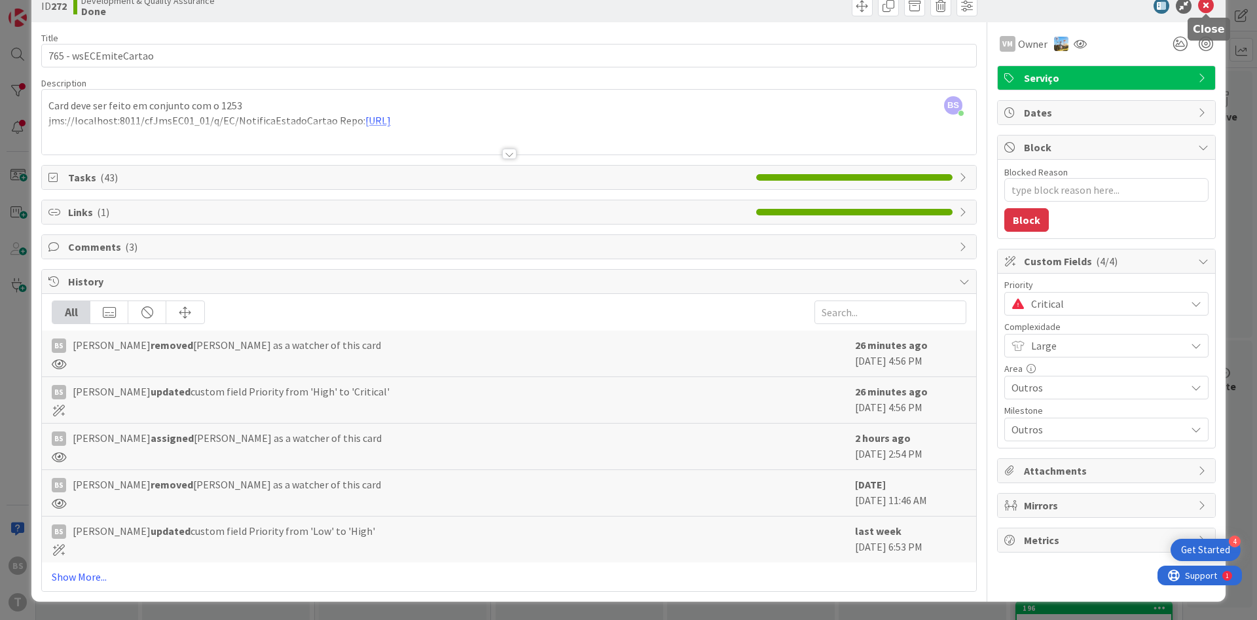
click at [1206, 7] on icon at bounding box center [1206, 6] width 16 height 16
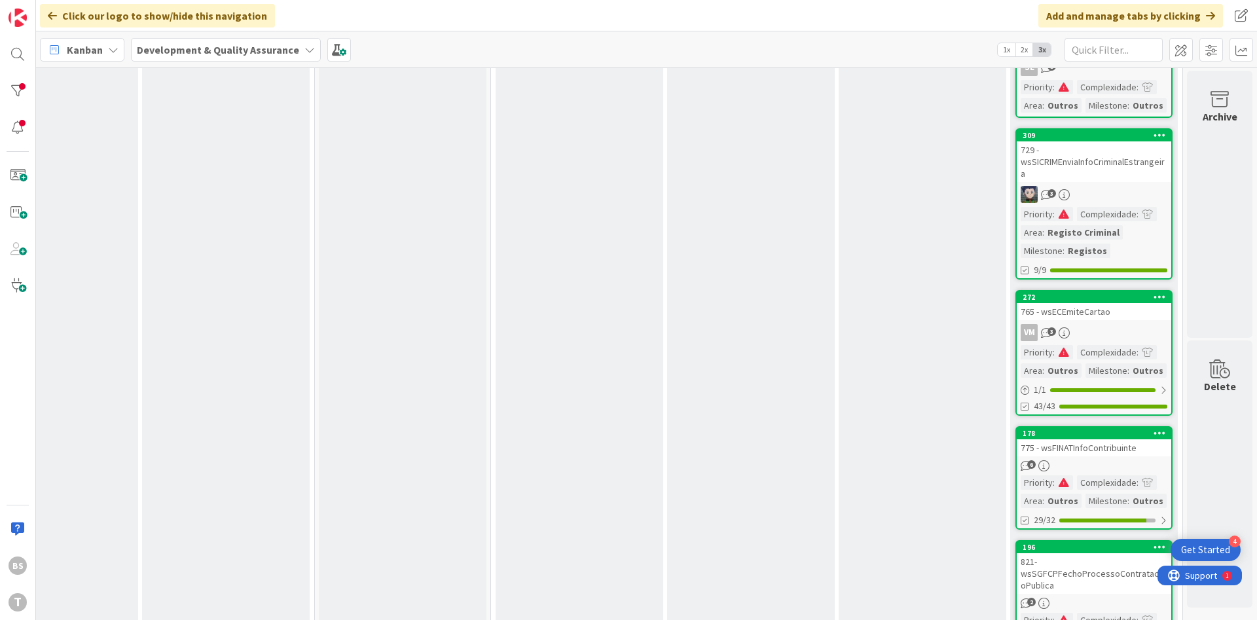
scroll to position [468, 247]
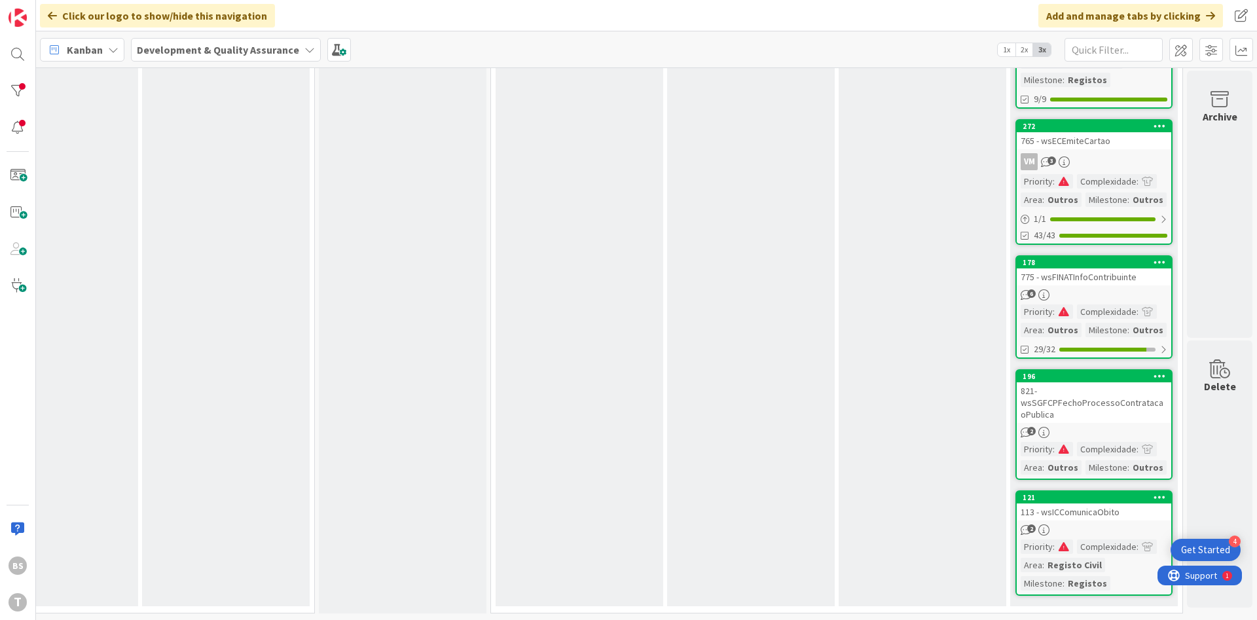
click at [1107, 277] on div "775 - wsFINATInfoContribuinte" at bounding box center [1094, 276] width 155 height 17
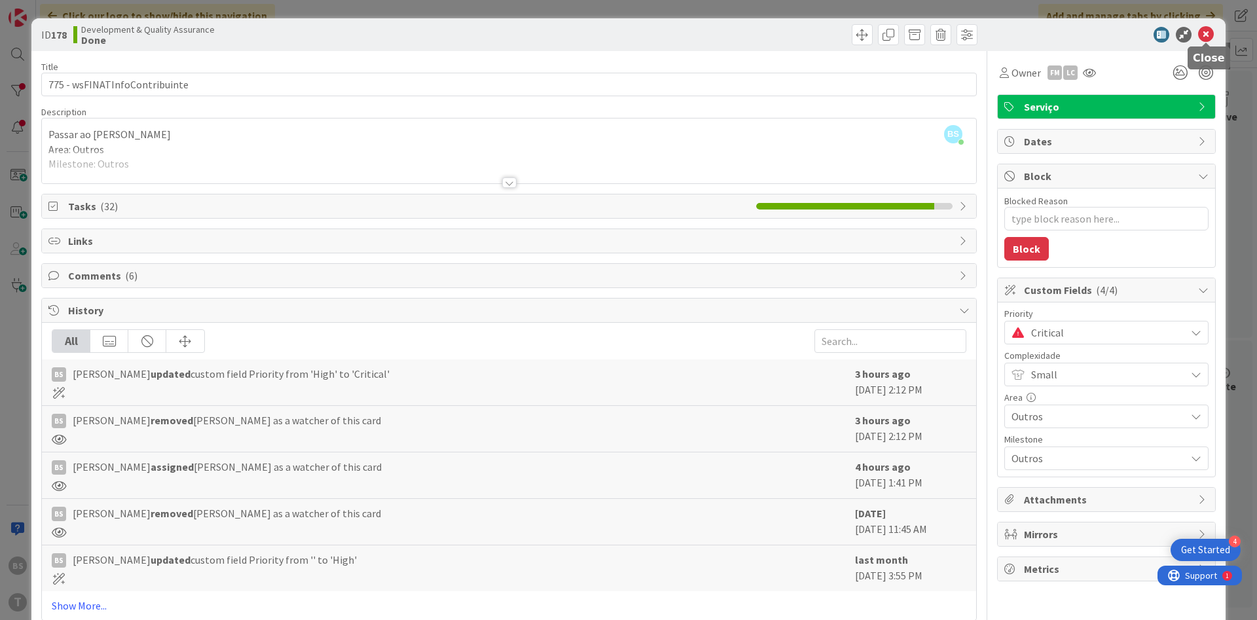
click at [1201, 31] on icon at bounding box center [1206, 35] width 16 height 16
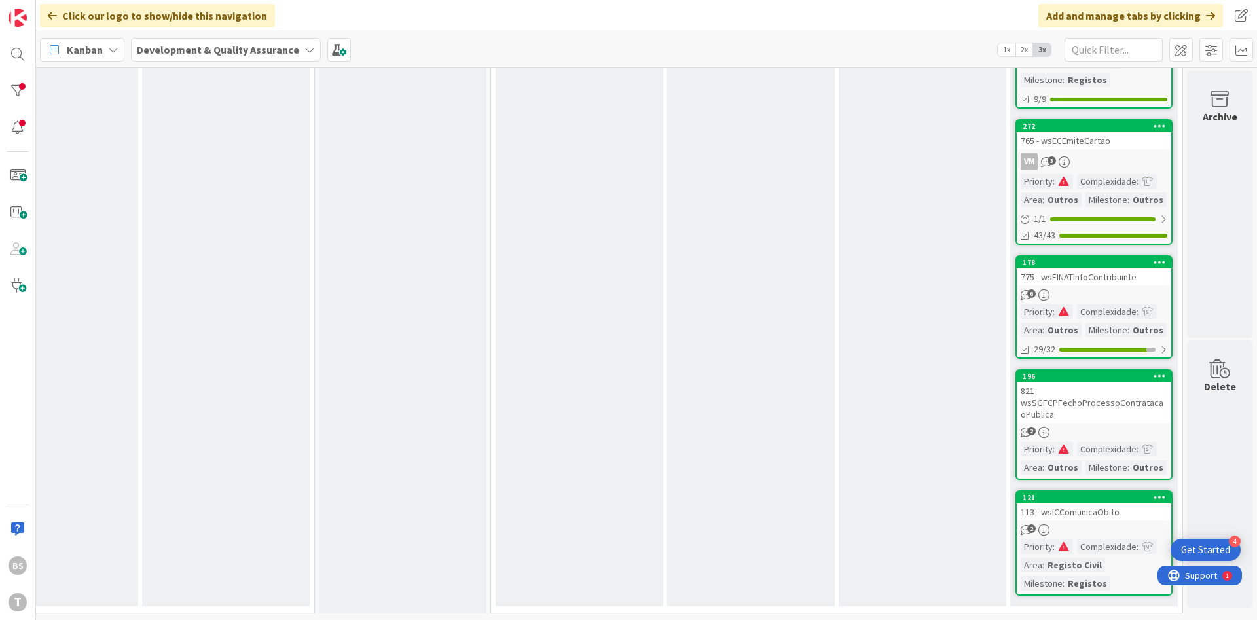
click at [1077, 407] on div "821- wsSGFCPFechoProcessoContratacaoPublica" at bounding box center [1094, 402] width 155 height 41
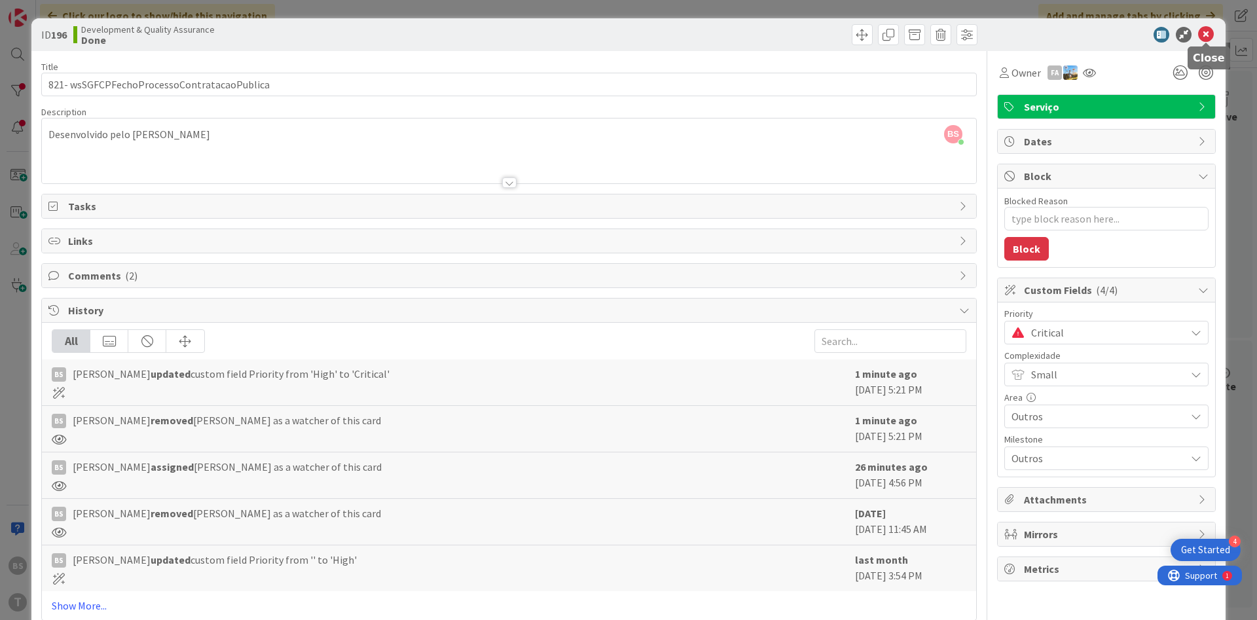
click at [1207, 29] on icon at bounding box center [1206, 35] width 16 height 16
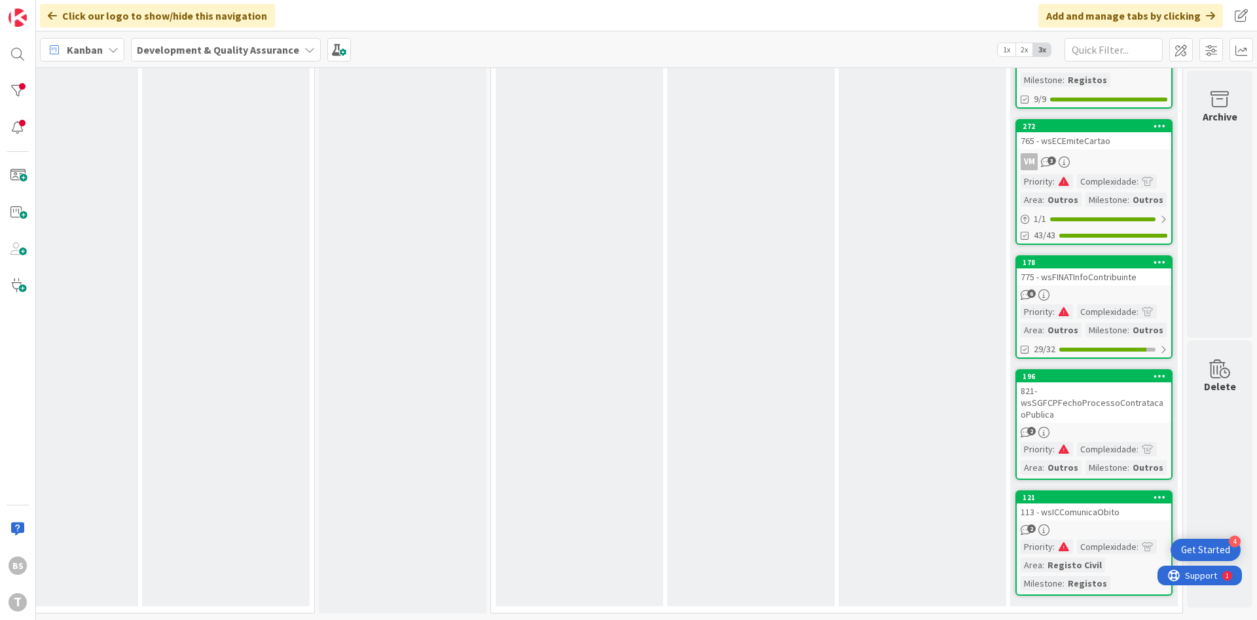
click at [1101, 293] on div "6" at bounding box center [1094, 294] width 155 height 11
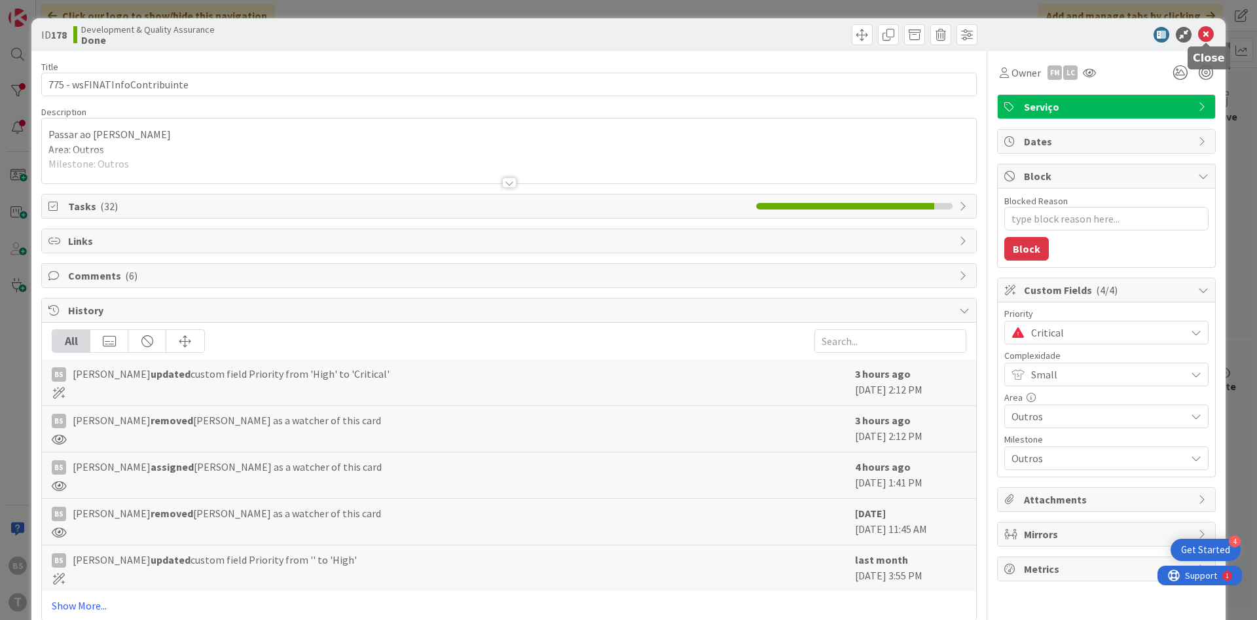
click at [1206, 37] on icon at bounding box center [1206, 35] width 16 height 16
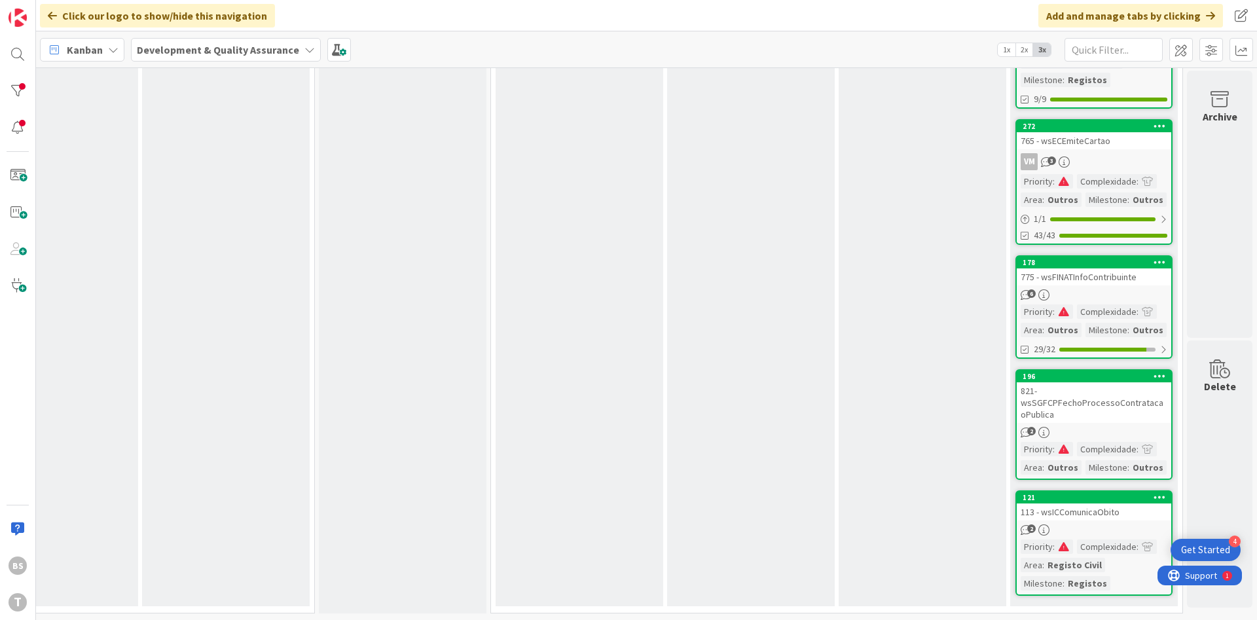
click at [1088, 519] on div "113 - wsICComunicaObito" at bounding box center [1094, 512] width 155 height 17
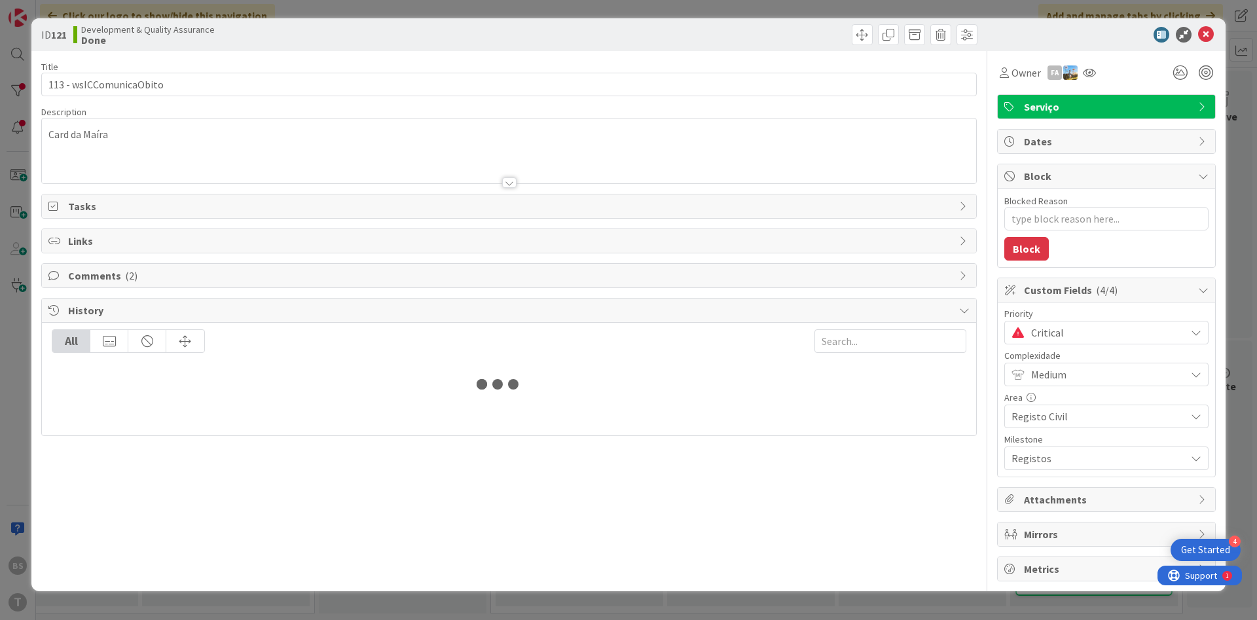
type textarea "x"
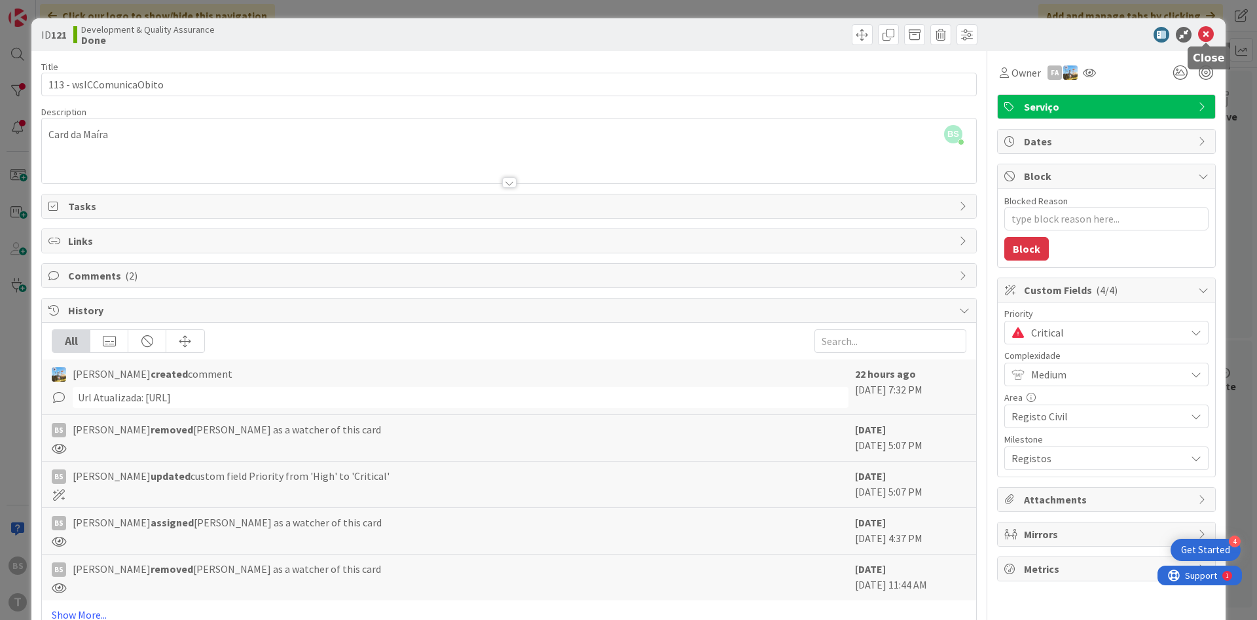
click at [1200, 31] on icon at bounding box center [1206, 35] width 16 height 16
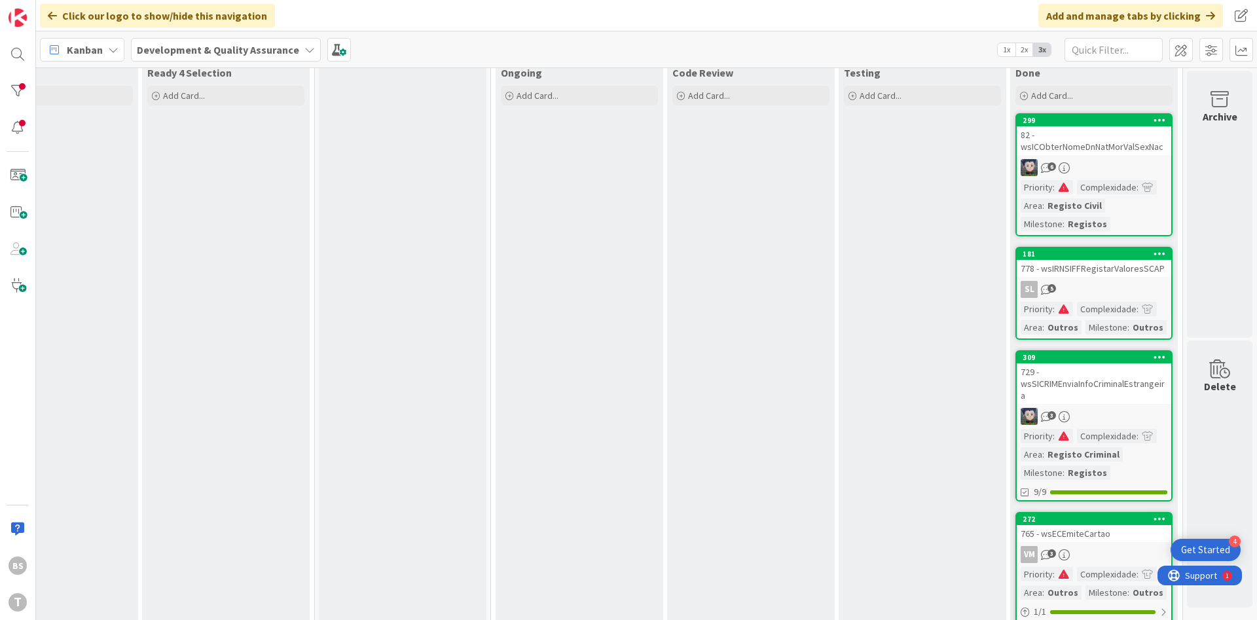
scroll to position [0, 247]
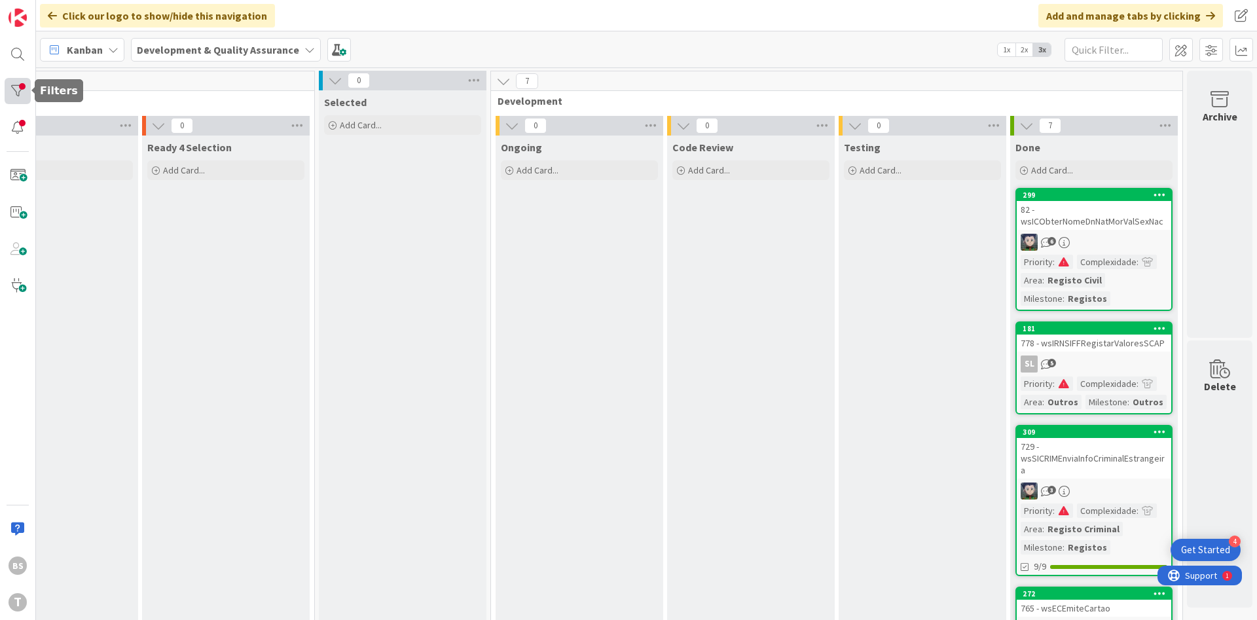
click at [26, 81] on div at bounding box center [18, 91] width 26 height 26
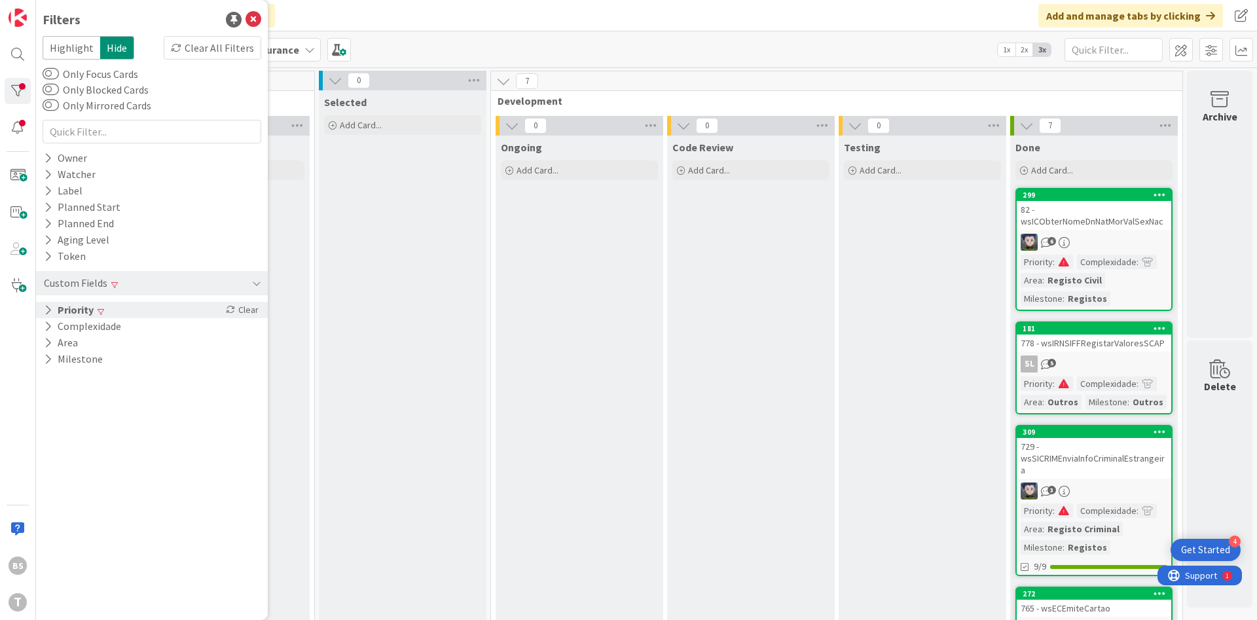
click at [125, 315] on div "Priority Clear" at bounding box center [152, 310] width 232 height 16
click at [51, 334] on icon at bounding box center [50, 329] width 9 height 9
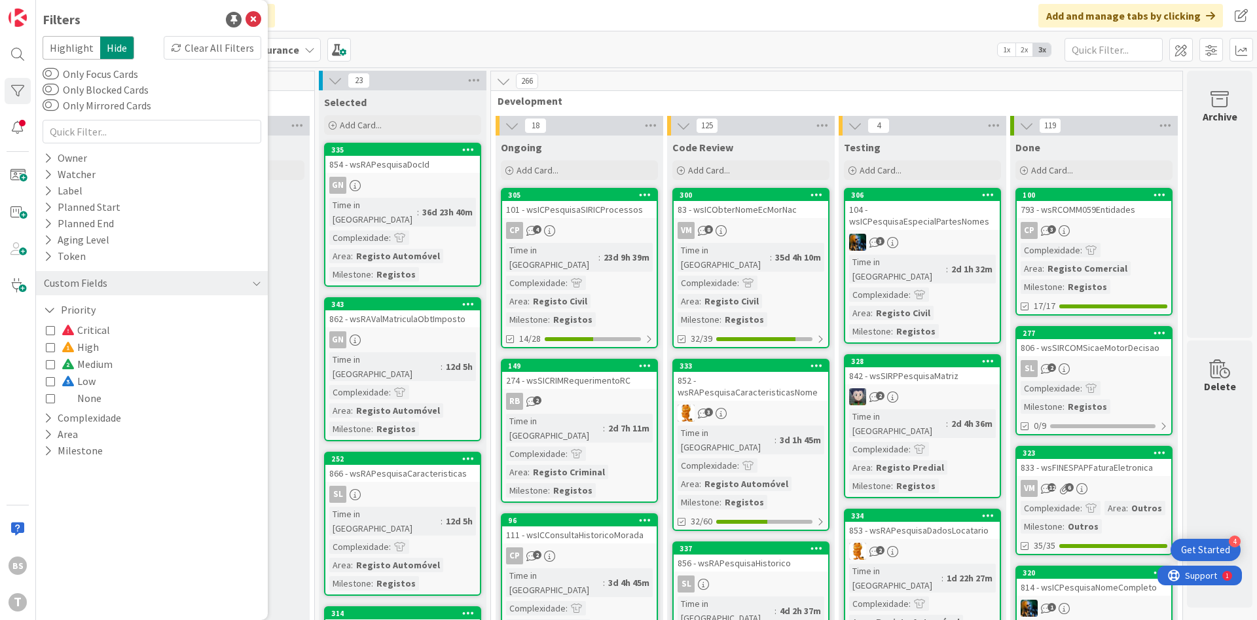
click at [46, 367] on icon at bounding box center [50, 363] width 9 height 9
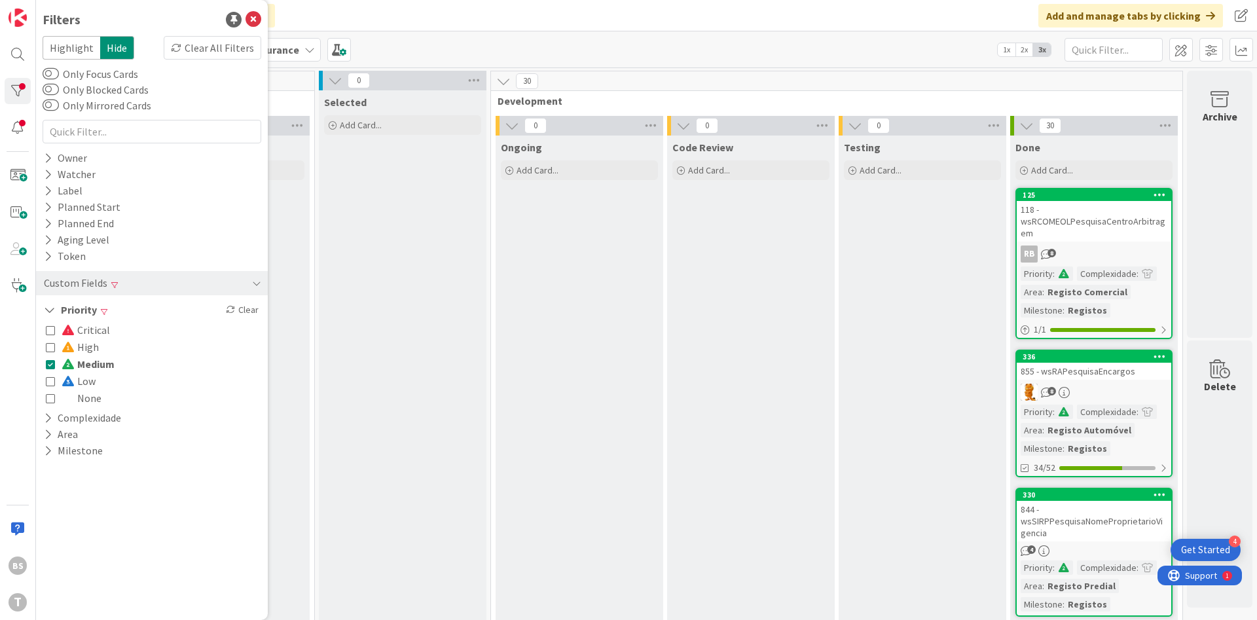
click at [70, 365] on span at bounding box center [70, 364] width 16 height 10
